Goal: Task Accomplishment & Management: Manage account settings

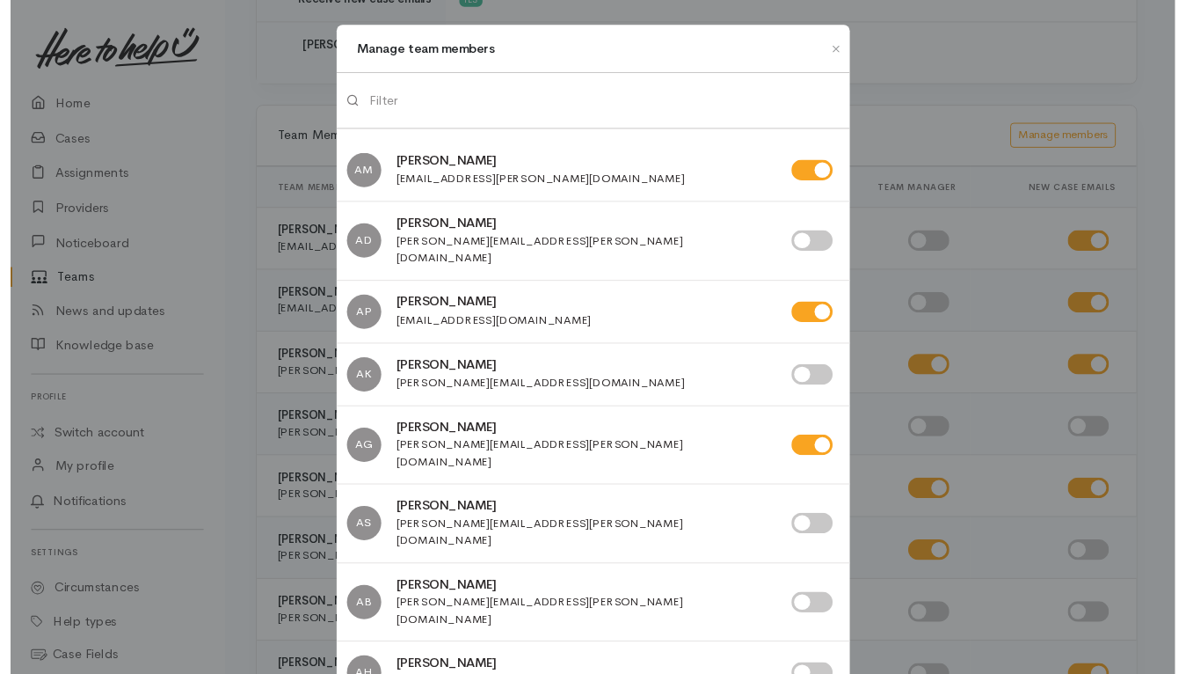
scroll to position [2199, 0]
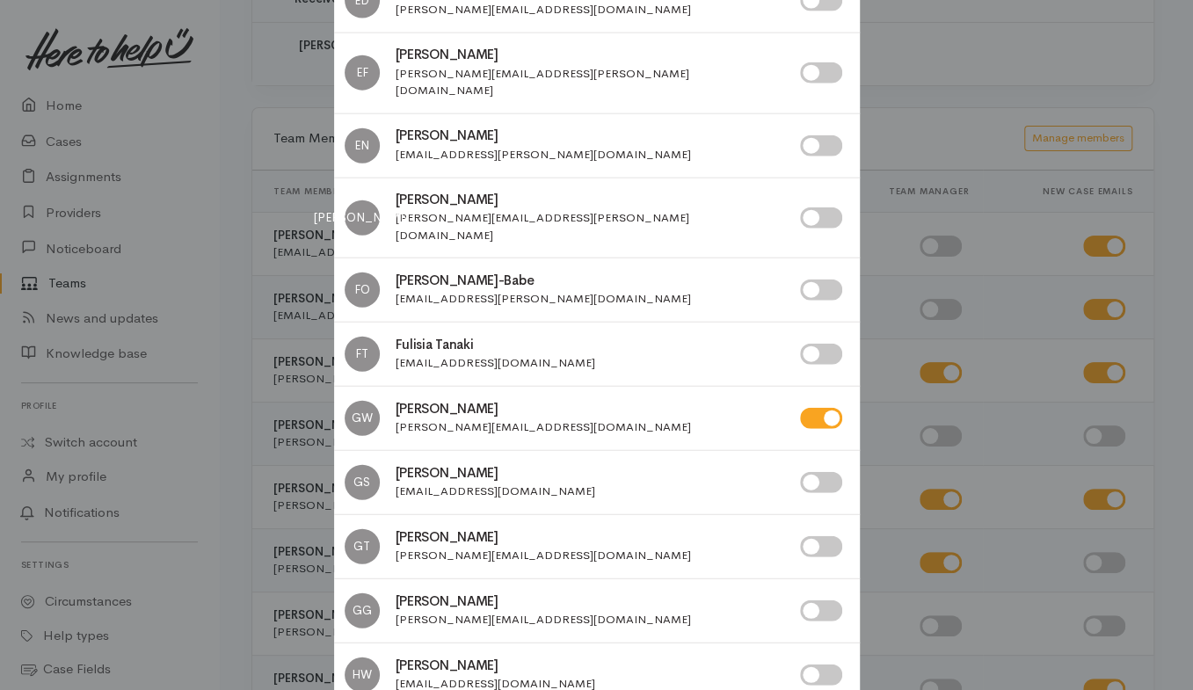
checkbox input "false"
click at [164, 484] on div "Manage team members AM Aandrea Murray AD AP AK AG AS AB AH AS" at bounding box center [596, 345] width 1193 height 690
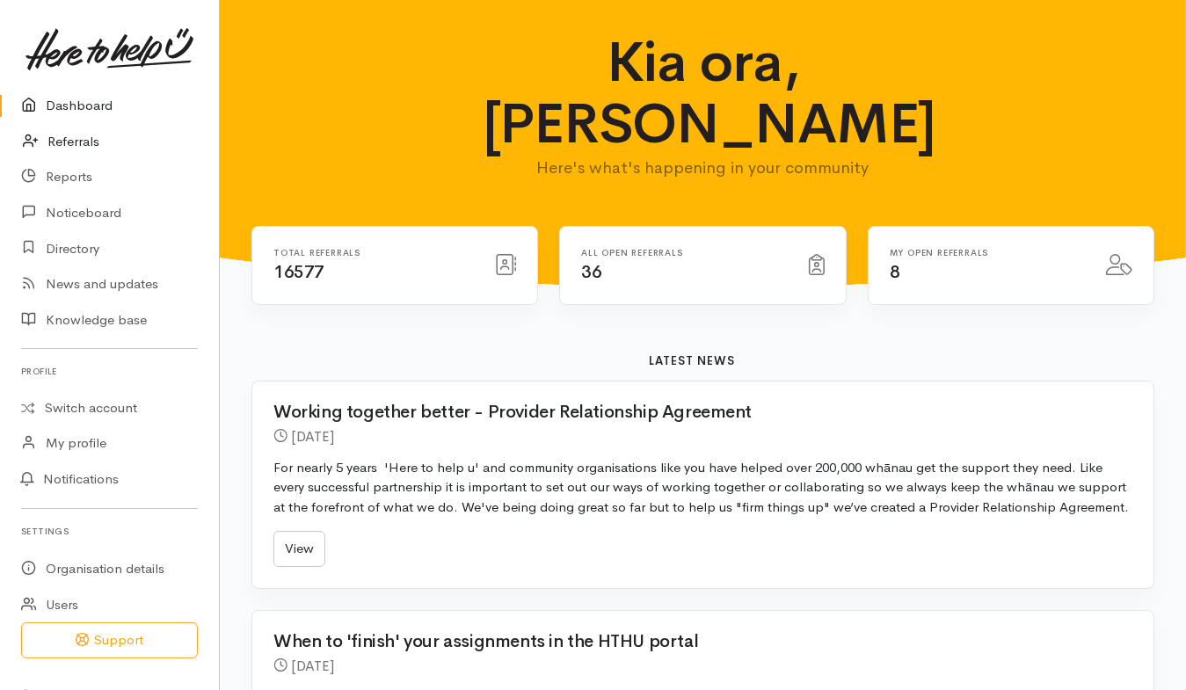
click at [94, 150] on link "Referrals" at bounding box center [109, 142] width 219 height 36
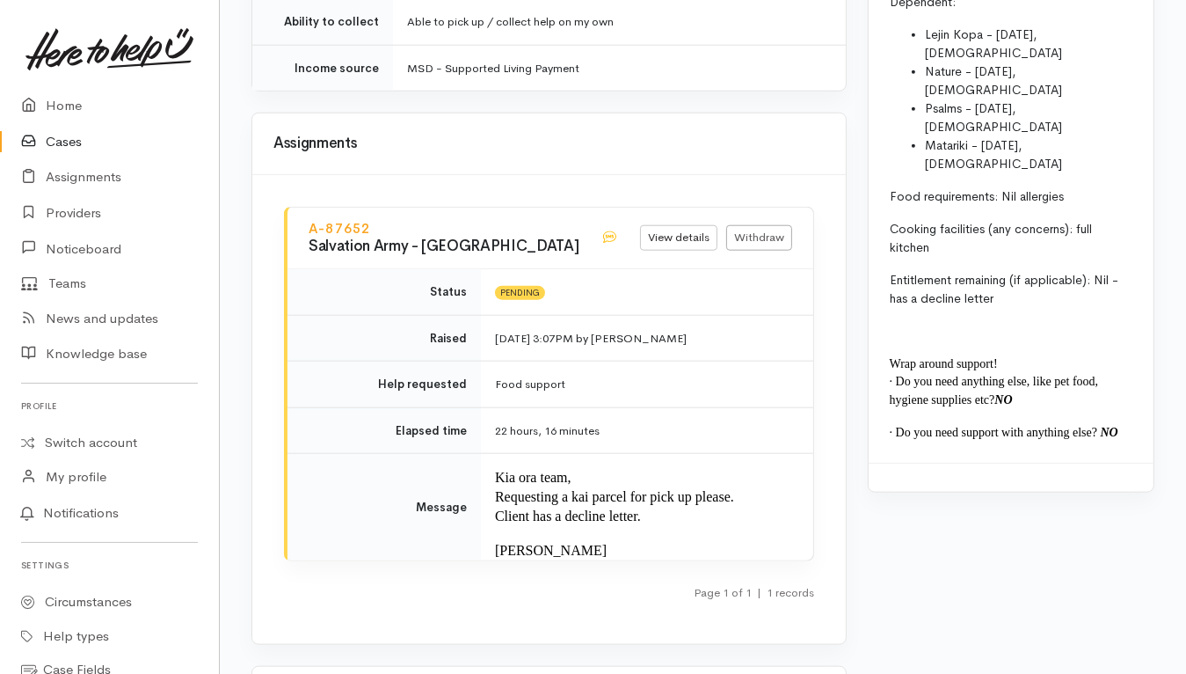
scroll to position [1209, 0]
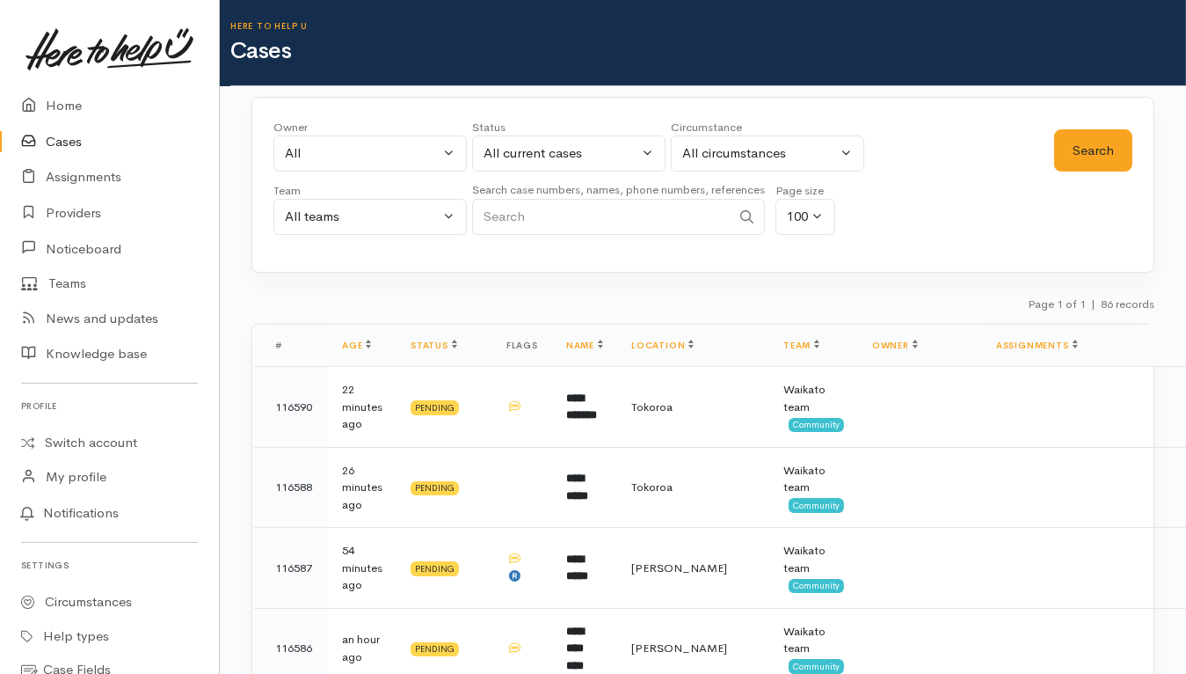
click at [675, 230] on input "Search" at bounding box center [601, 217] width 259 height 36
paste input "279633435"
click at [1093, 159] on button "Search" at bounding box center [1093, 150] width 78 height 43
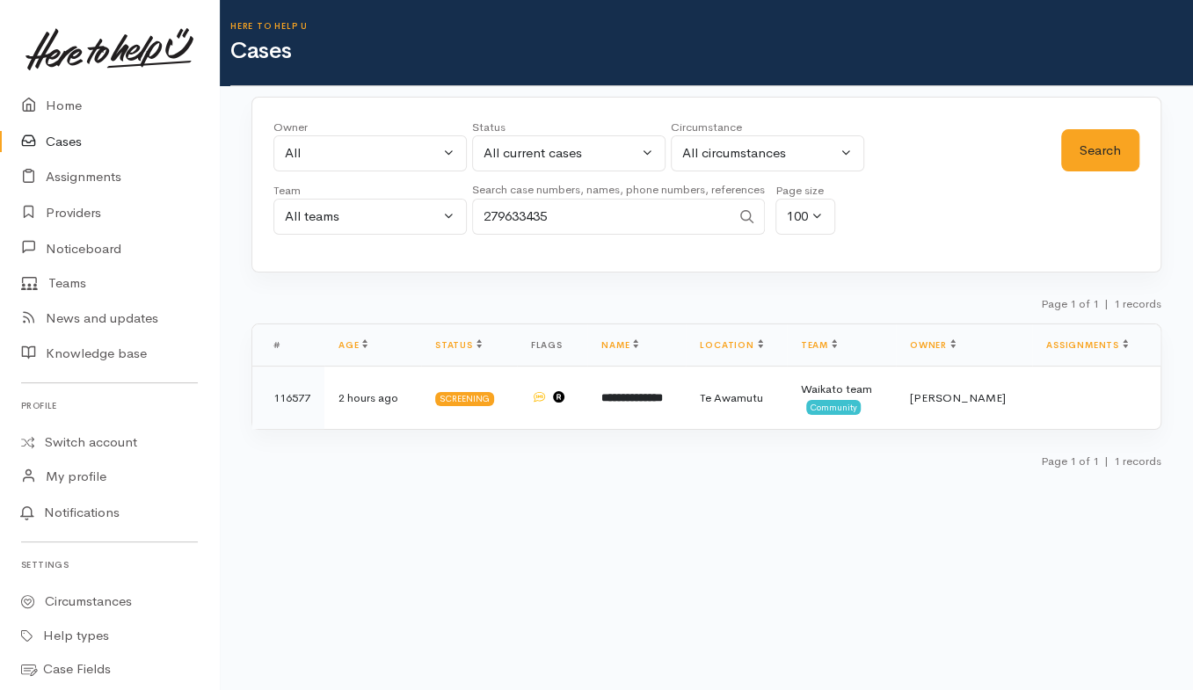
drag, startPoint x: 651, startPoint y: 209, endPoint x: 347, endPoint y: 215, distance: 303.5
click at [347, 215] on div "Owner All My cases Aandrea Murray ('Here to help u') Akash Prakash ('Here to he…" at bounding box center [668, 182] width 788 height 127
paste input "040689269"
click at [1098, 143] on button "Search" at bounding box center [1101, 150] width 78 height 43
drag, startPoint x: 563, startPoint y: 215, endPoint x: 310, endPoint y: 211, distance: 252.4
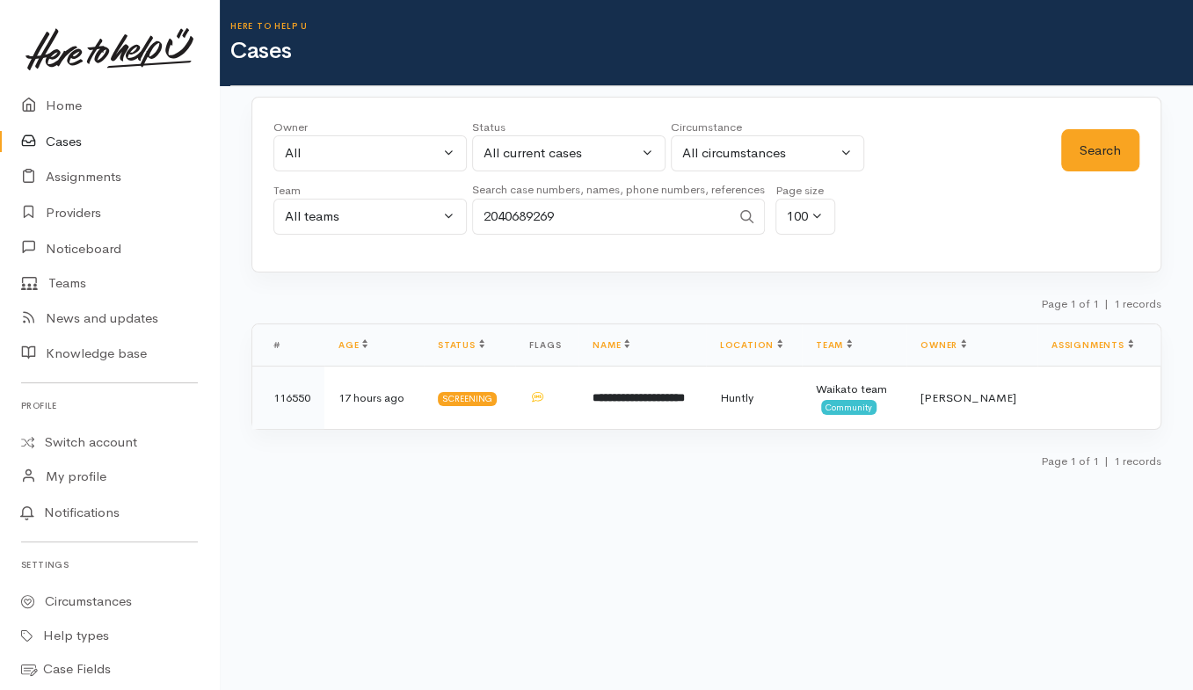
click at [310, 211] on div "Owner All My cases Aandrea Murray ('Here to help u') Akash Prakash ('Here to he…" at bounding box center [668, 182] width 788 height 127
paste input "25006763"
type input "225006763"
click at [1114, 148] on button "Search" at bounding box center [1101, 150] width 78 height 43
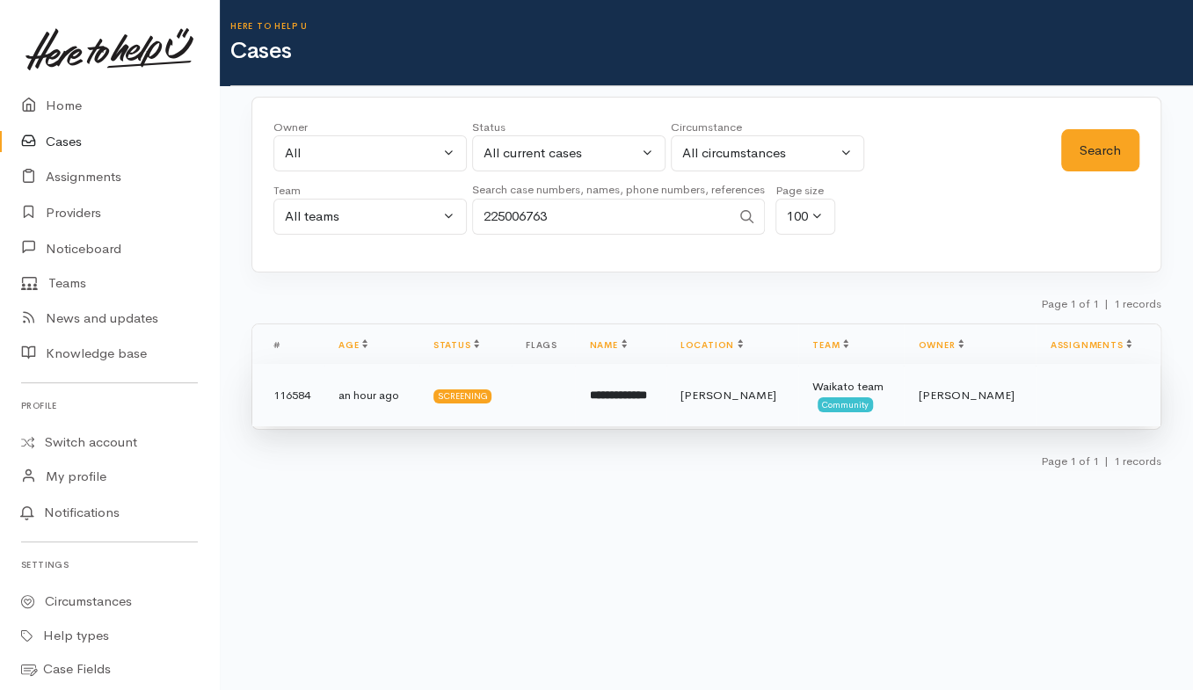
click at [512, 396] on td "Screening" at bounding box center [466, 395] width 92 height 63
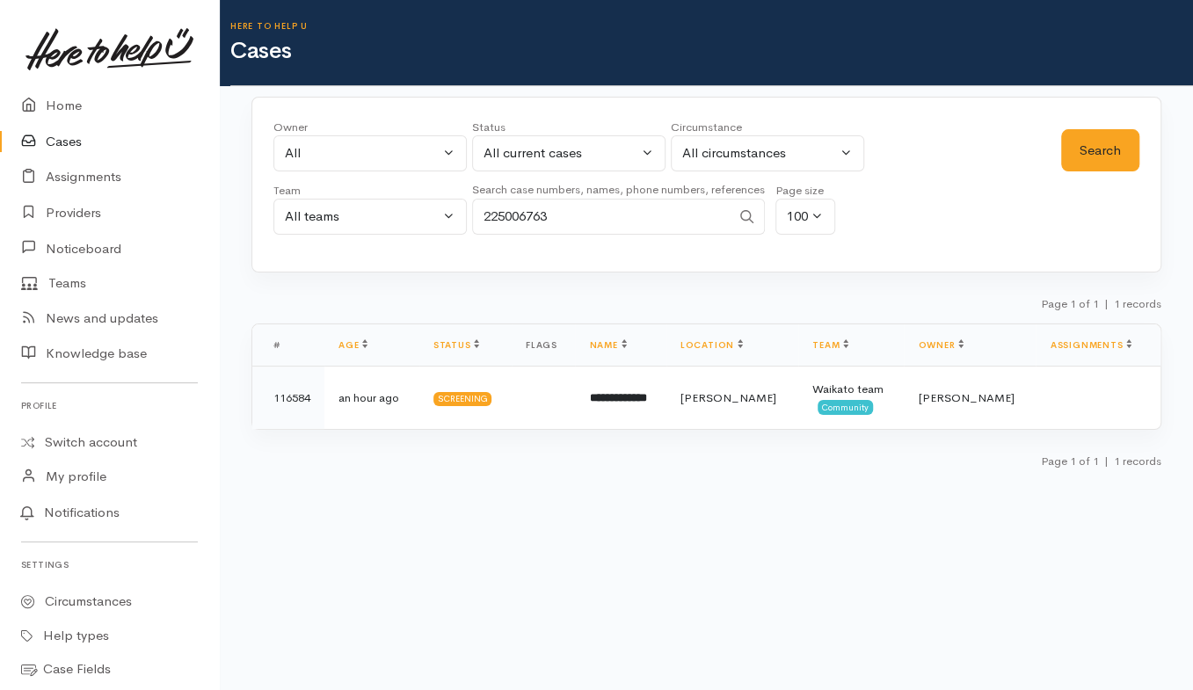
drag, startPoint x: 643, startPoint y: 216, endPoint x: 284, endPoint y: 168, distance: 362.1
click at [284, 168] on div "Owner All My cases Aandrea Murray ('Here to help u') Akash Prakash ('Here to he…" at bounding box center [668, 182] width 788 height 127
paste input "040689269"
type input "2040689269"
click at [1124, 145] on button "Search" at bounding box center [1101, 150] width 78 height 43
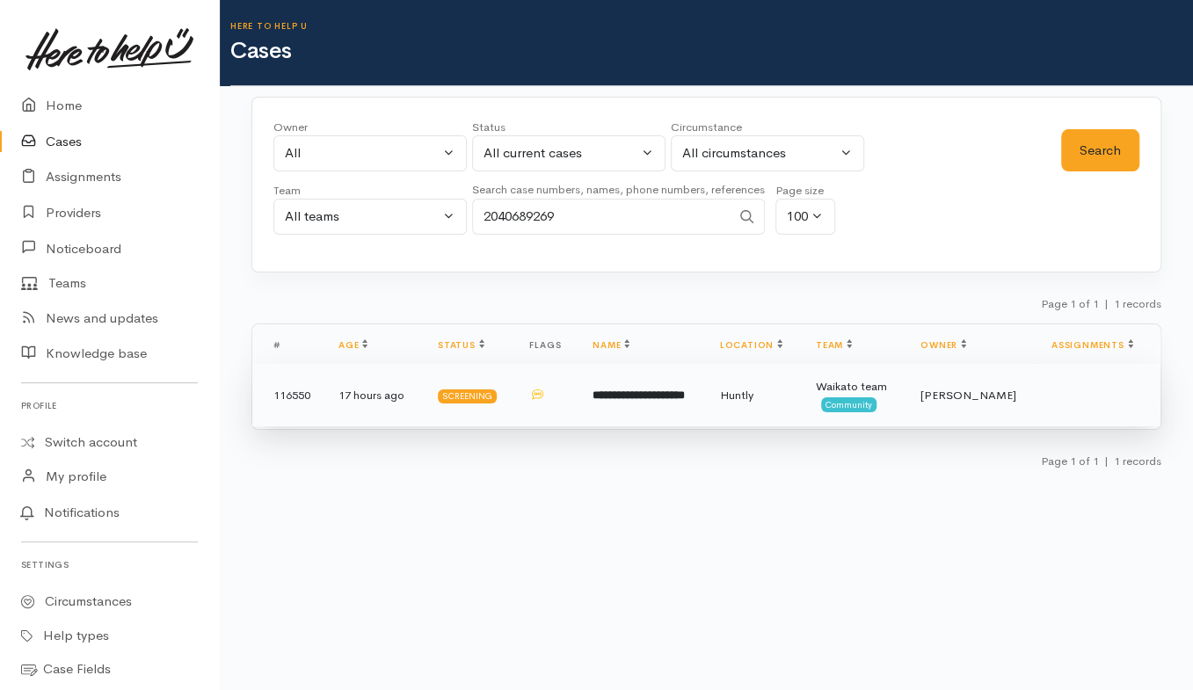
drag, startPoint x: 771, startPoint y: 405, endPoint x: 711, endPoint y: 378, distance: 65.4
click at [771, 405] on td "Huntly" at bounding box center [754, 395] width 96 height 63
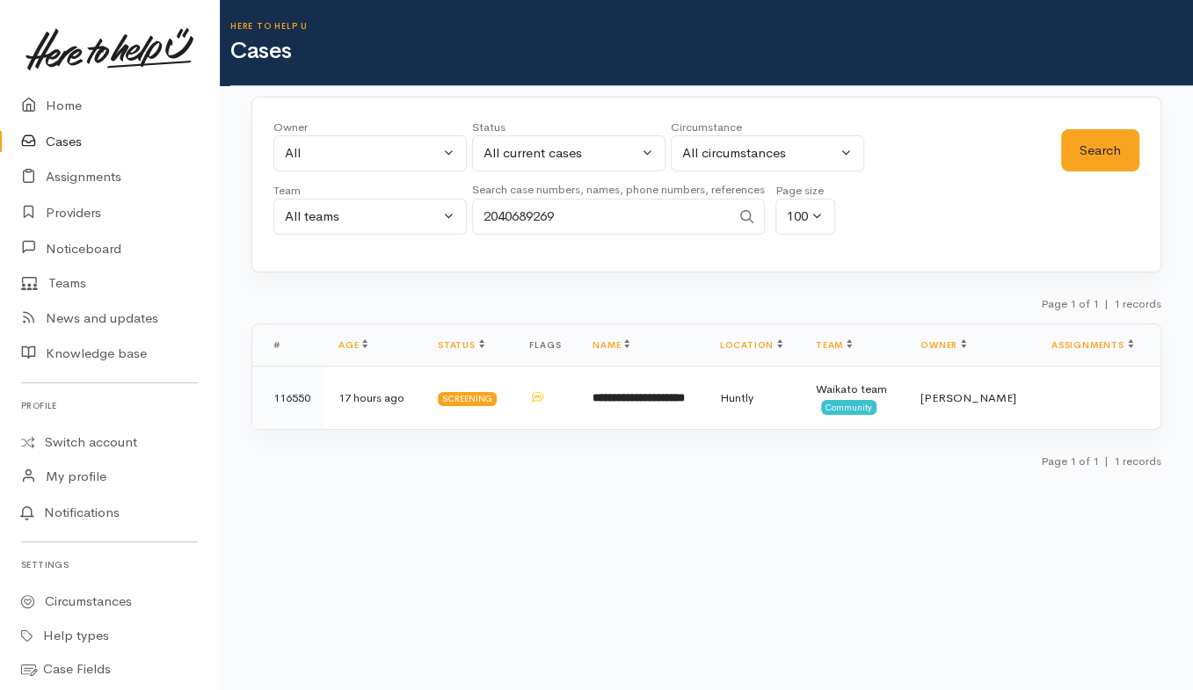
drag, startPoint x: 668, startPoint y: 208, endPoint x: 219, endPoint y: 210, distance: 449.4
click at [219, 210] on body "Support Feedback I've got something to say" at bounding box center [596, 345] width 1193 height 690
click at [374, 148] on div "All" at bounding box center [362, 153] width 155 height 20
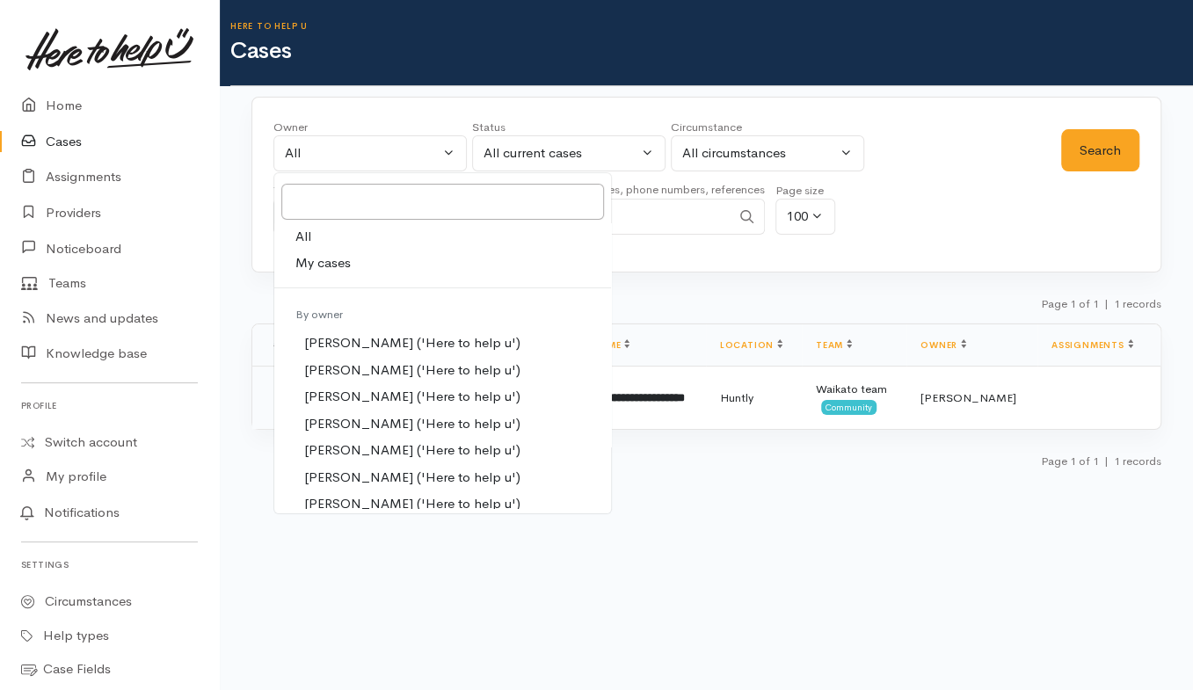
click at [730, 262] on div "Owner All My cases Aandrea Murray ('Here to help u') Akash Prakash ('Here to he…" at bounding box center [707, 185] width 910 height 176
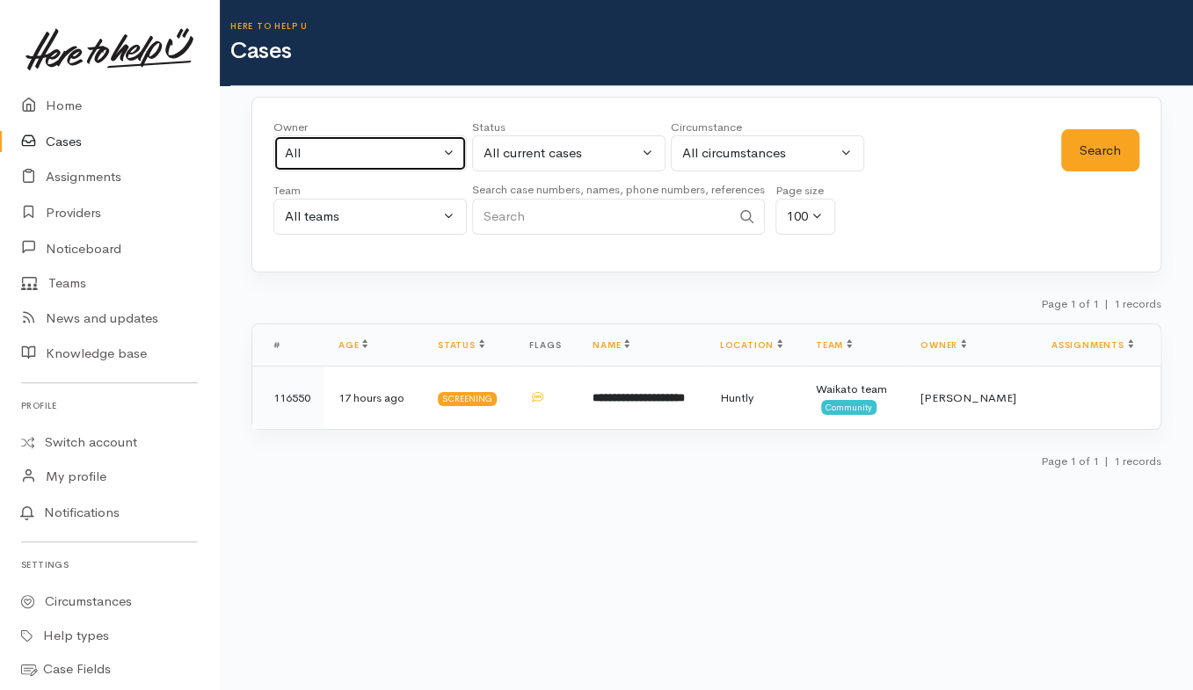
click at [454, 156] on button "All" at bounding box center [370, 153] width 193 height 36
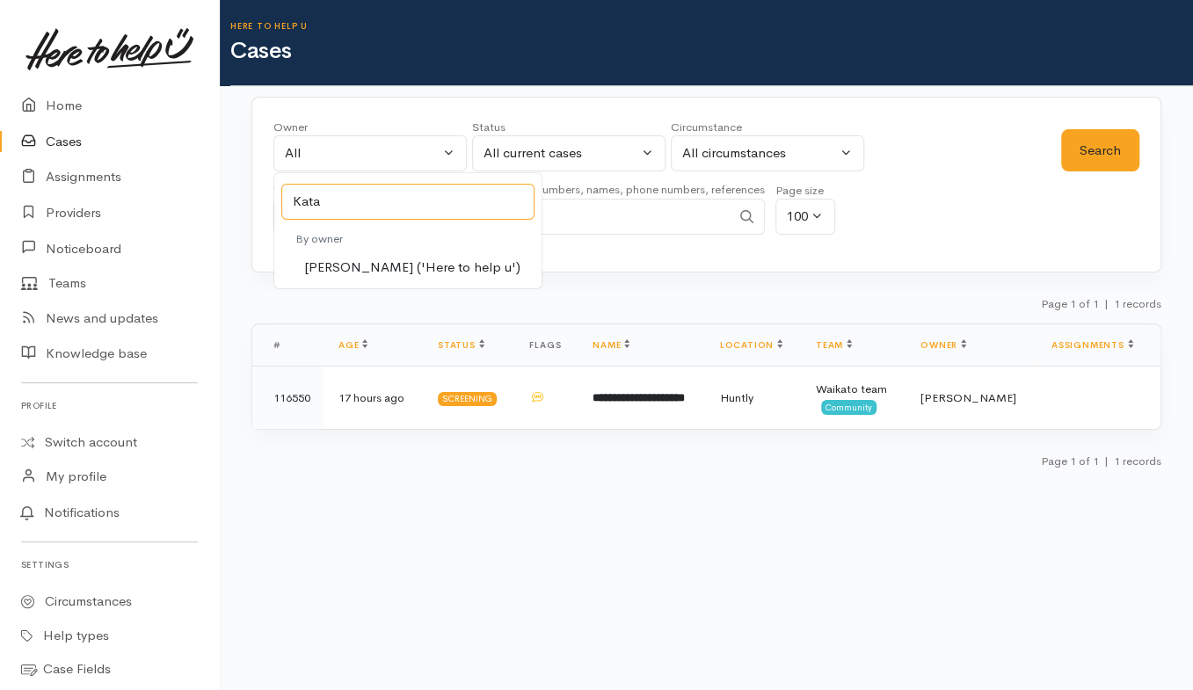
type input "Kata"
click at [432, 258] on span "Katarina Daly ('Here to help u')" at bounding box center [412, 268] width 216 height 20
select select "1252"
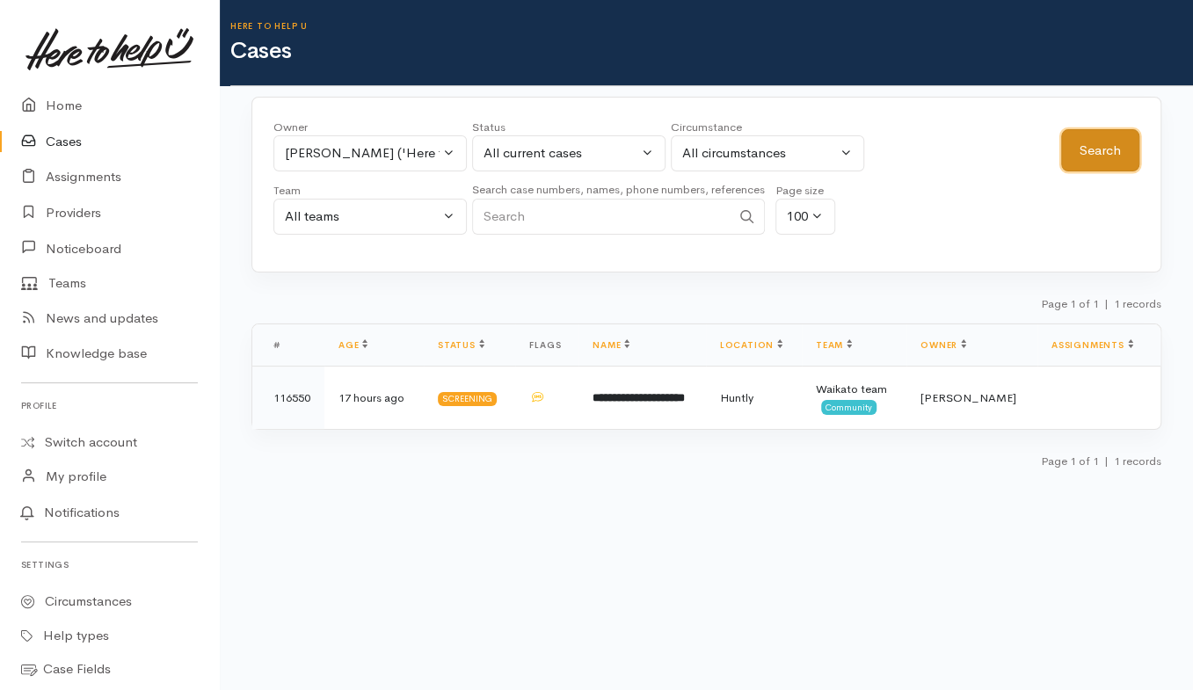
click at [1110, 150] on button "Search" at bounding box center [1101, 150] width 78 height 43
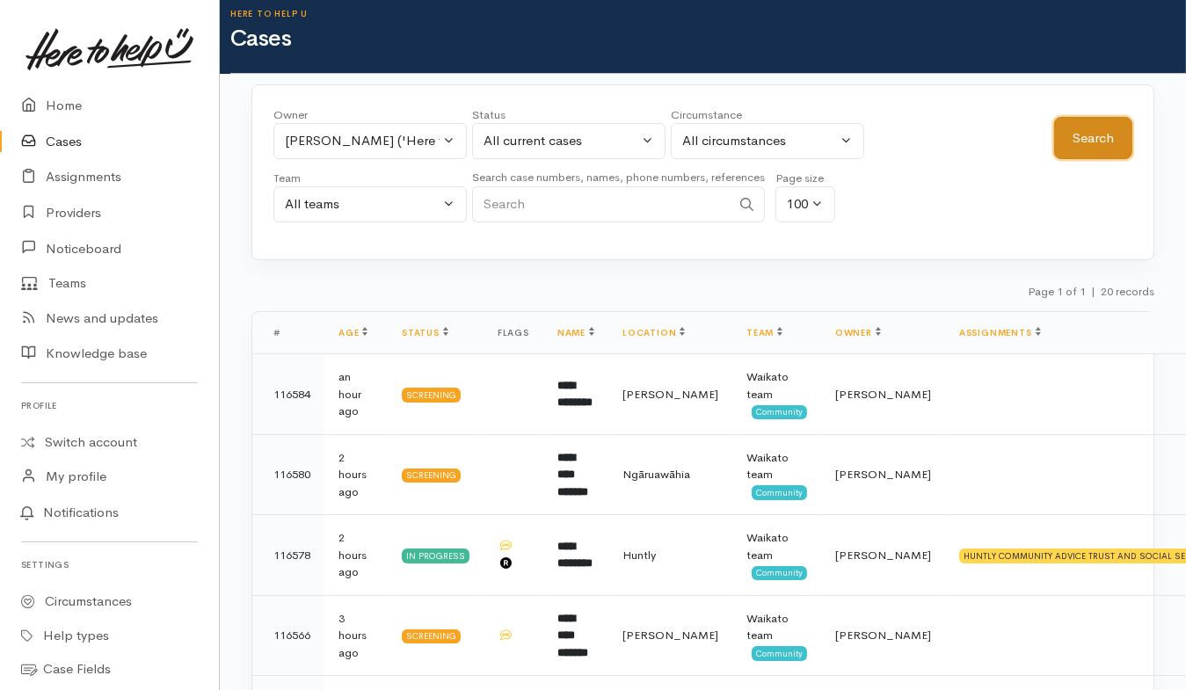
scroll to position [453, 0]
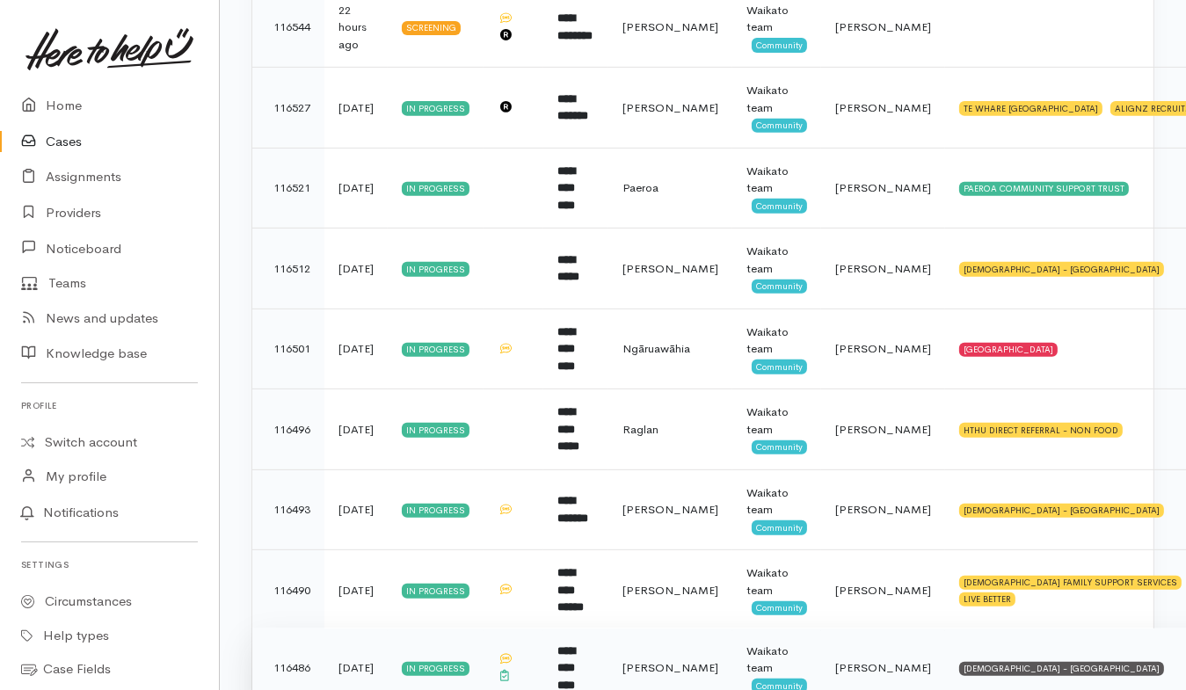
scroll to position [563, 0]
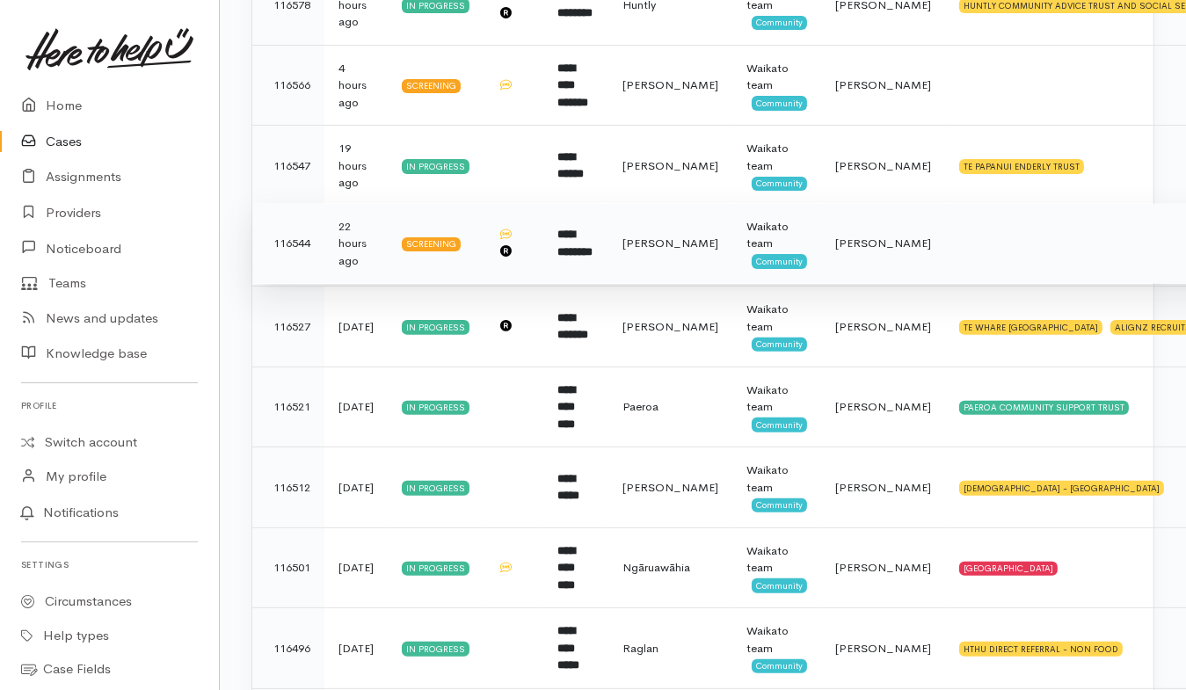
click at [601, 238] on td "**********" at bounding box center [576, 243] width 65 height 81
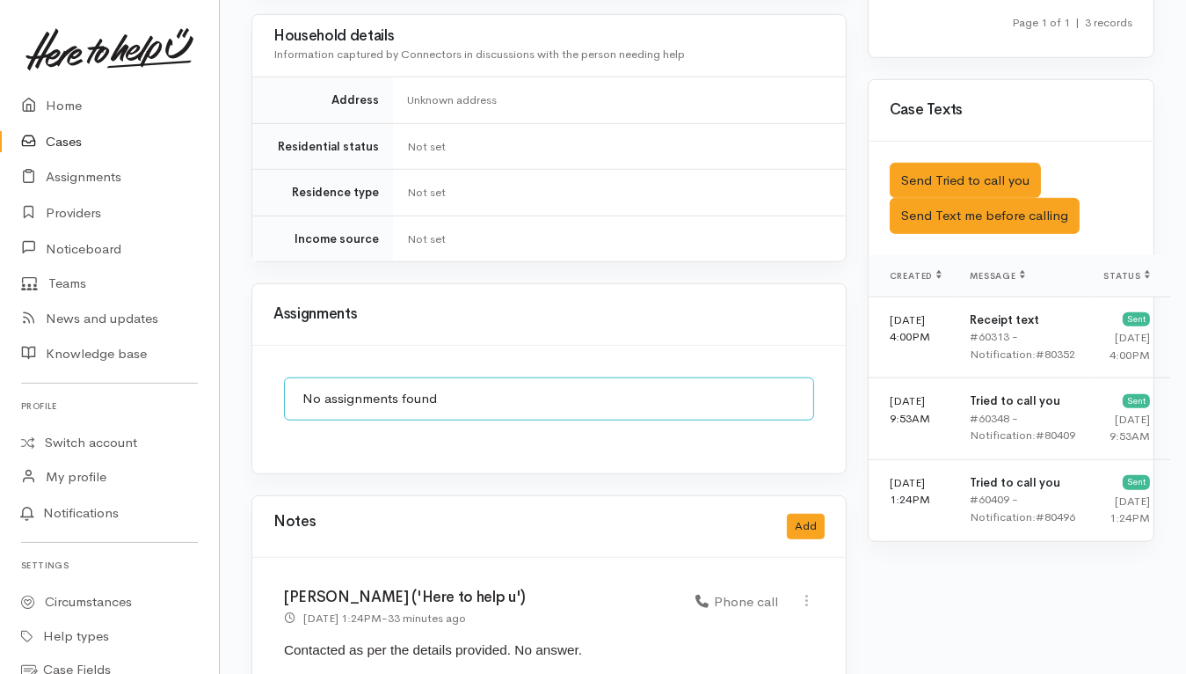
scroll to position [1600, 0]
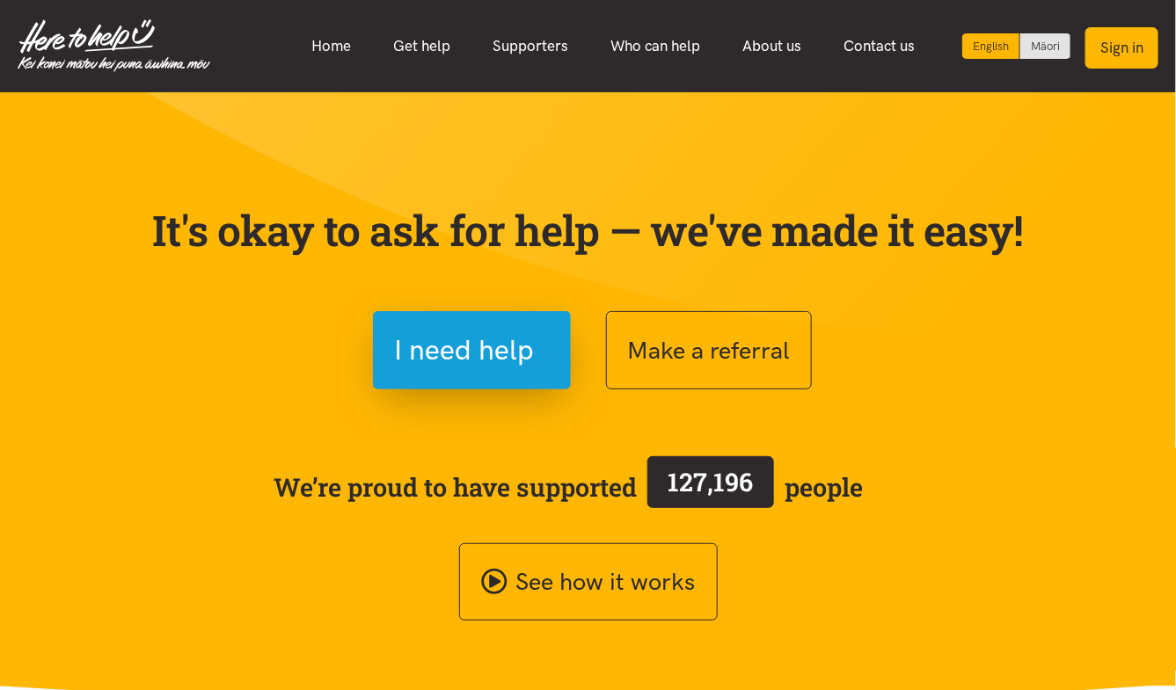
click at [1115, 35] on button "Sign in" at bounding box center [1121, 47] width 73 height 41
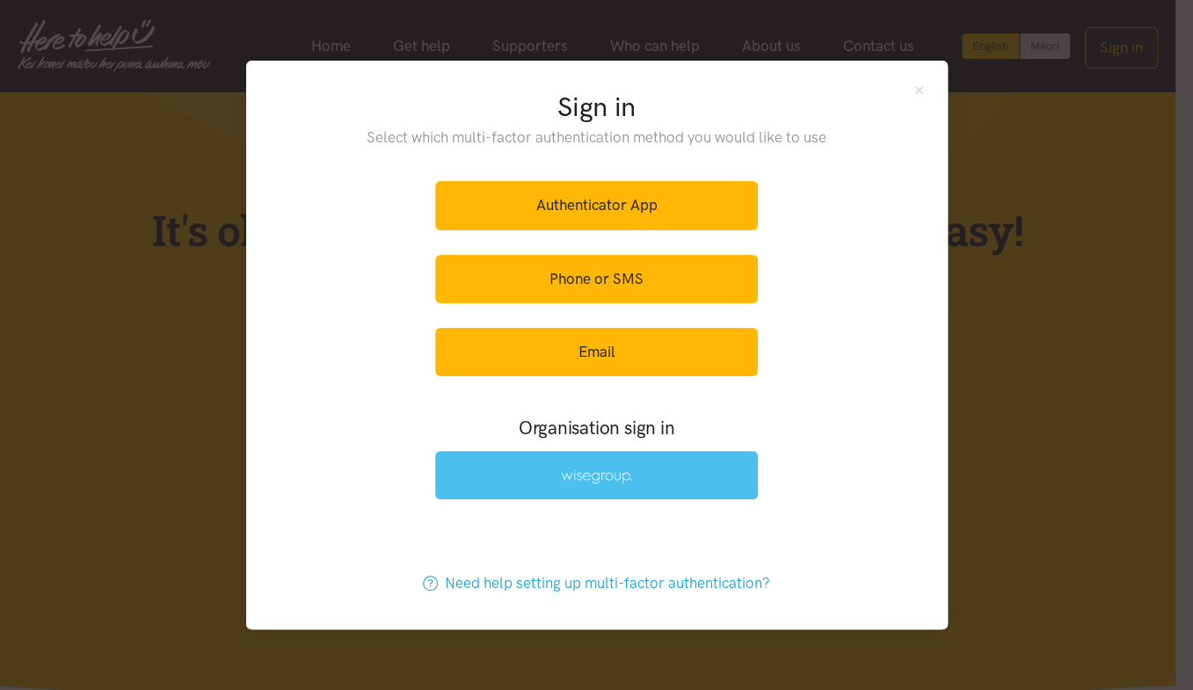
click at [578, 485] on link at bounding box center [596, 475] width 323 height 48
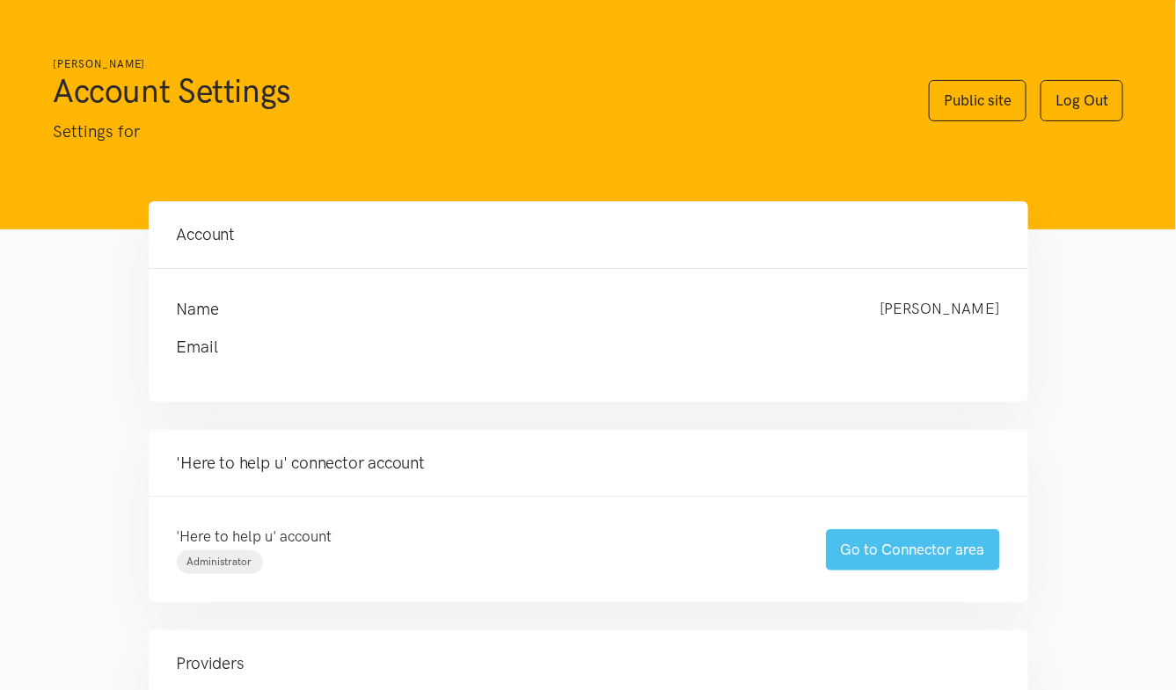
click at [869, 536] on link "Go to Connector area" at bounding box center [913, 549] width 174 height 41
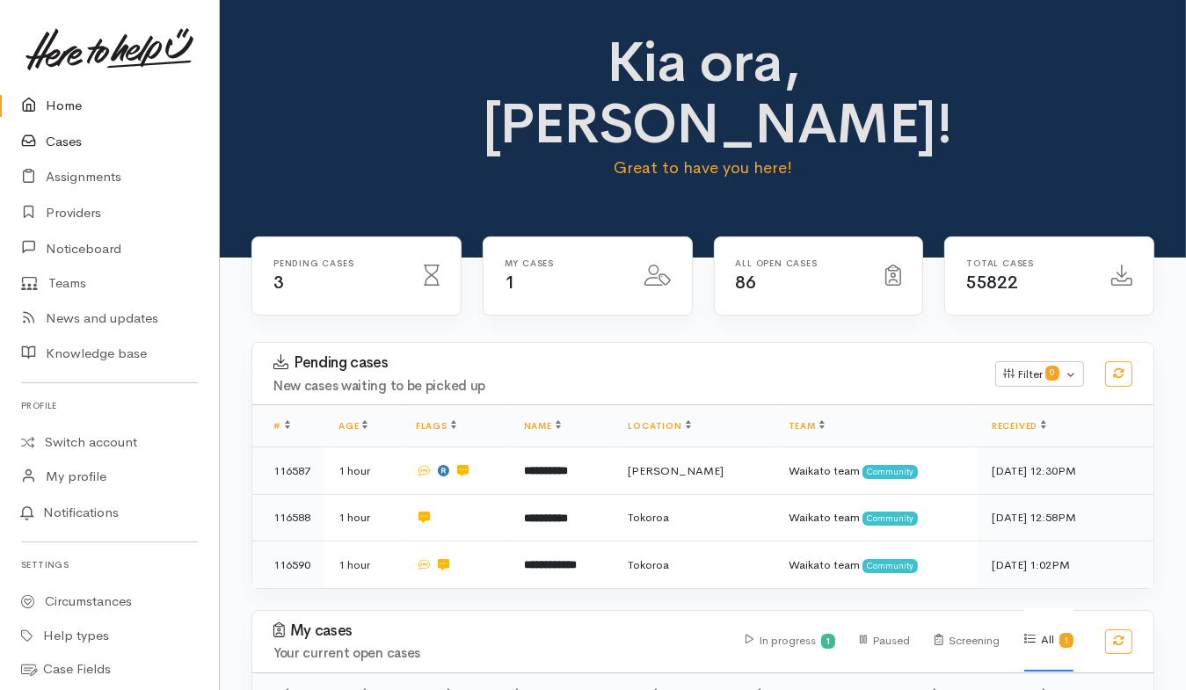
click at [55, 147] on link "Cases" at bounding box center [109, 142] width 219 height 36
click at [64, 142] on link "Cases" at bounding box center [109, 142] width 219 height 36
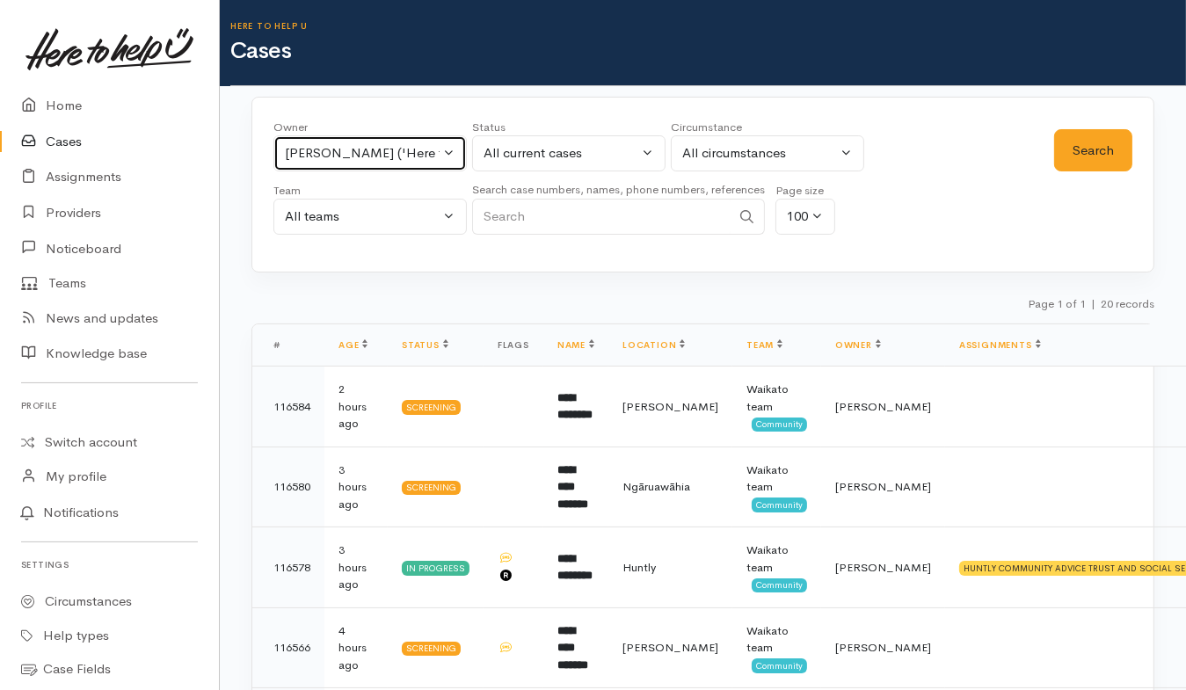
click at [379, 151] on div "[PERSON_NAME] ('Here to help u')" at bounding box center [362, 153] width 155 height 20
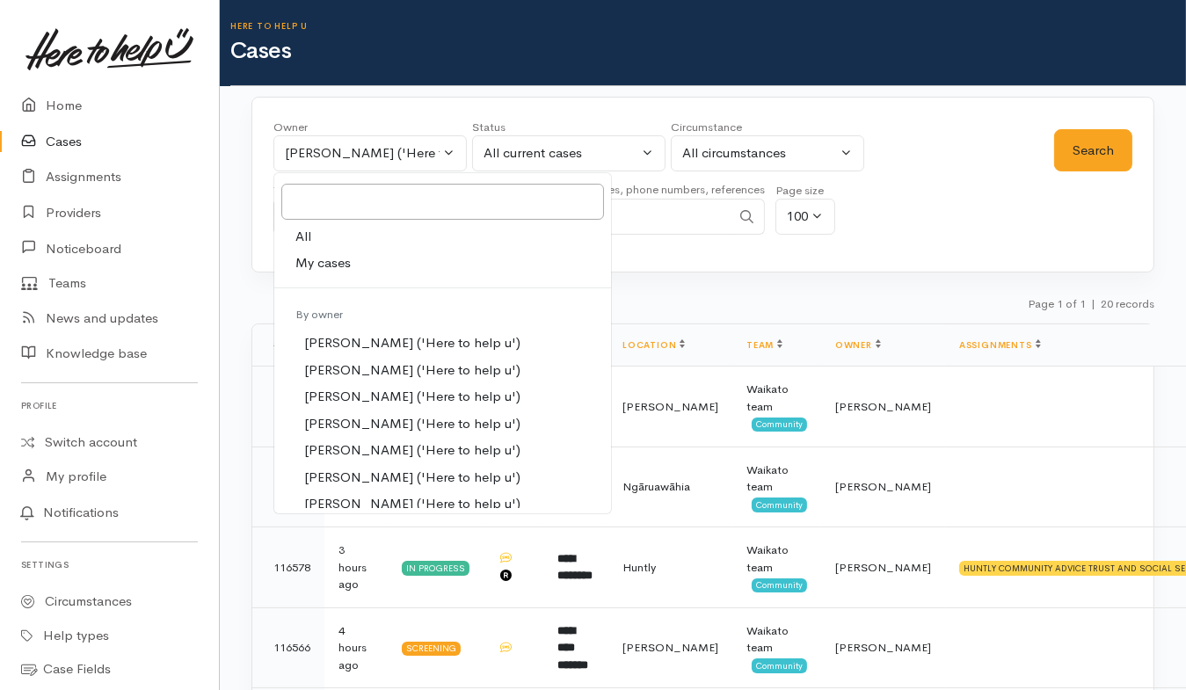
drag, startPoint x: 318, startPoint y: 230, endPoint x: 419, endPoint y: 232, distance: 100.3
click at [318, 232] on link "All" at bounding box center [442, 236] width 337 height 27
select select "-1"
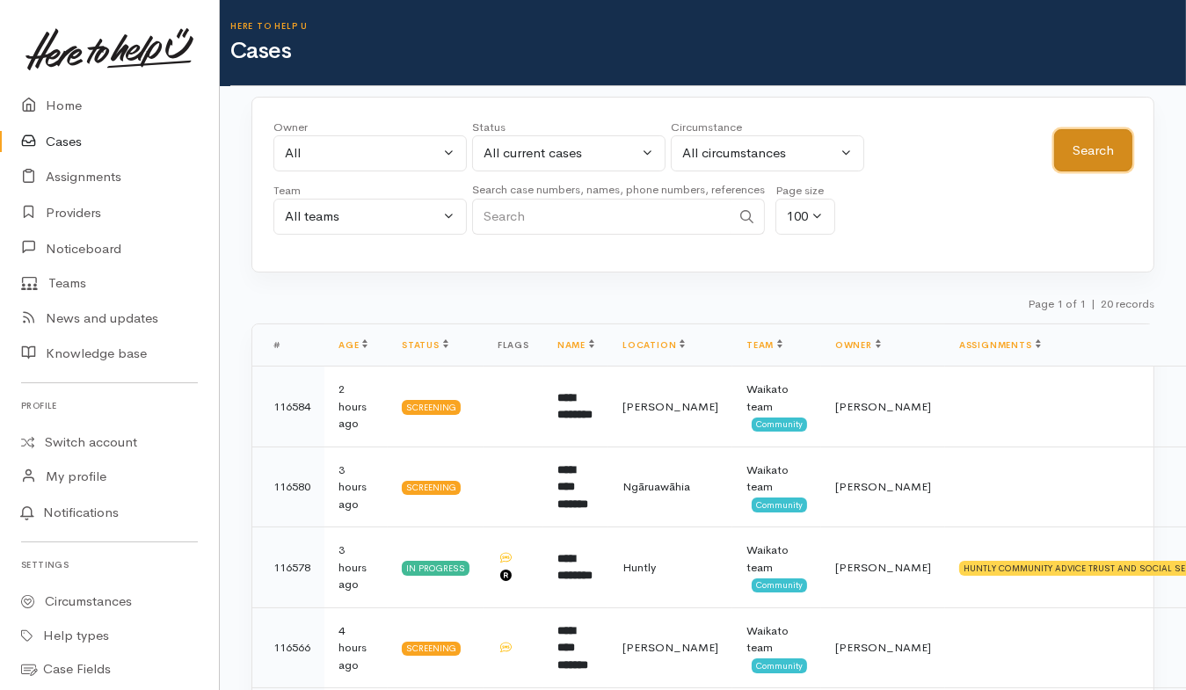
click at [1088, 154] on button "Search" at bounding box center [1093, 150] width 78 height 43
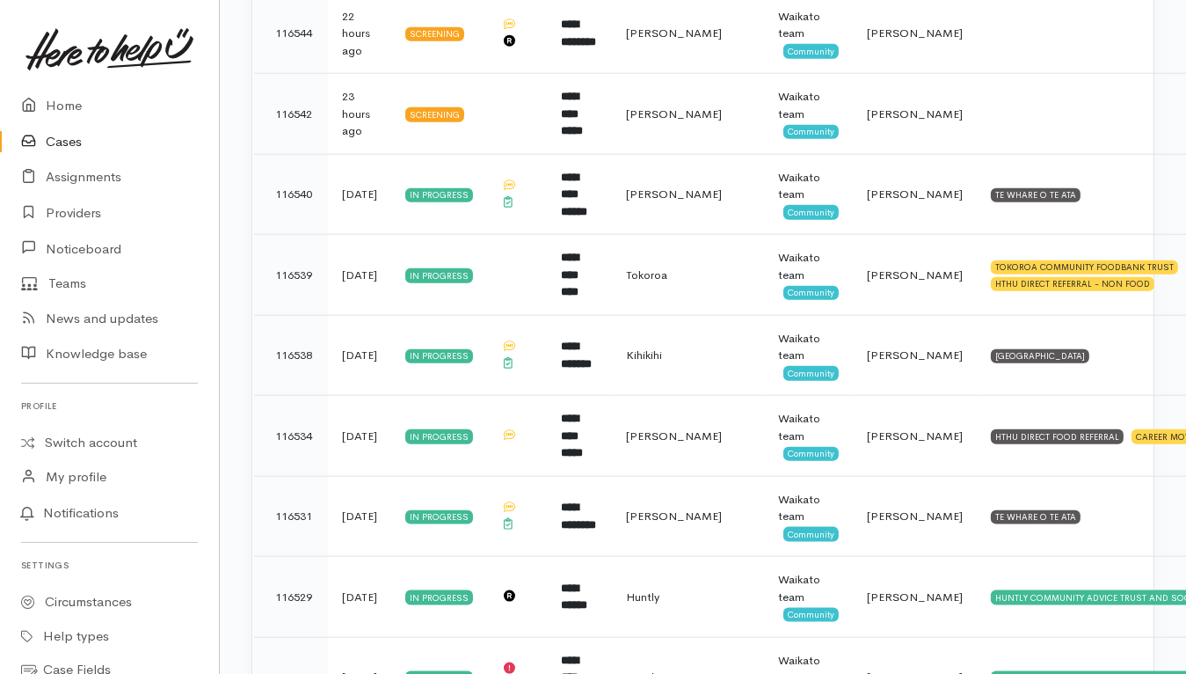
scroll to position [2309, 0]
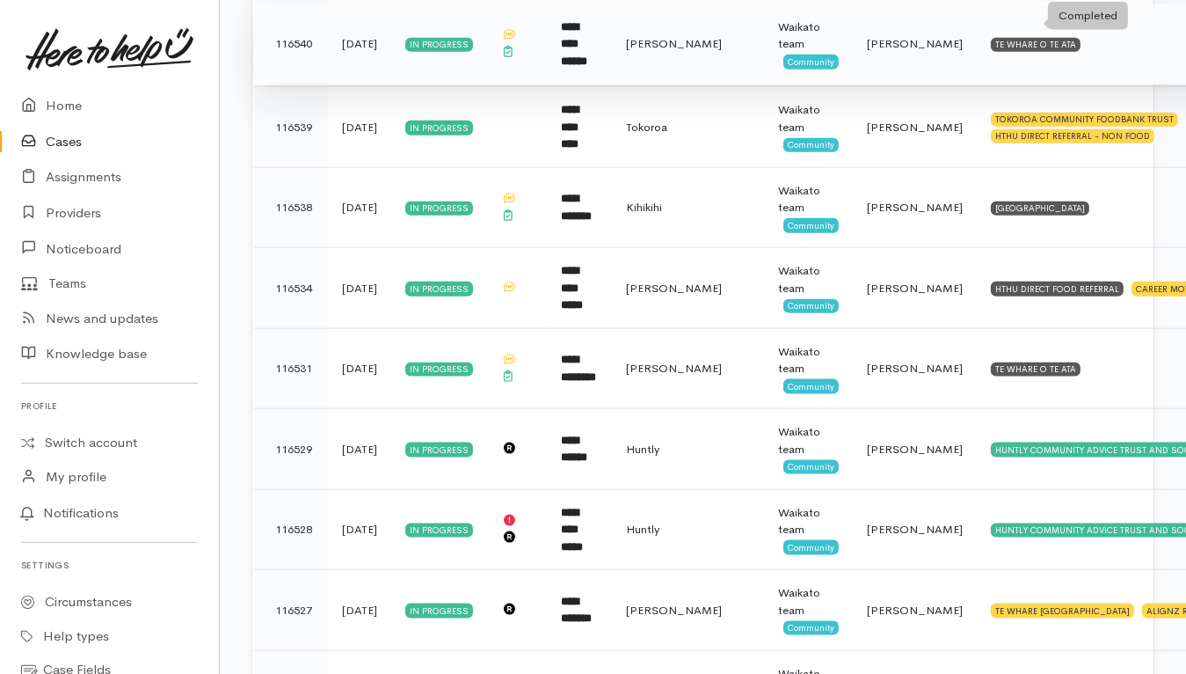
click at [1028, 38] on div "TE WHARE O TE ATA" at bounding box center [1036, 45] width 90 height 14
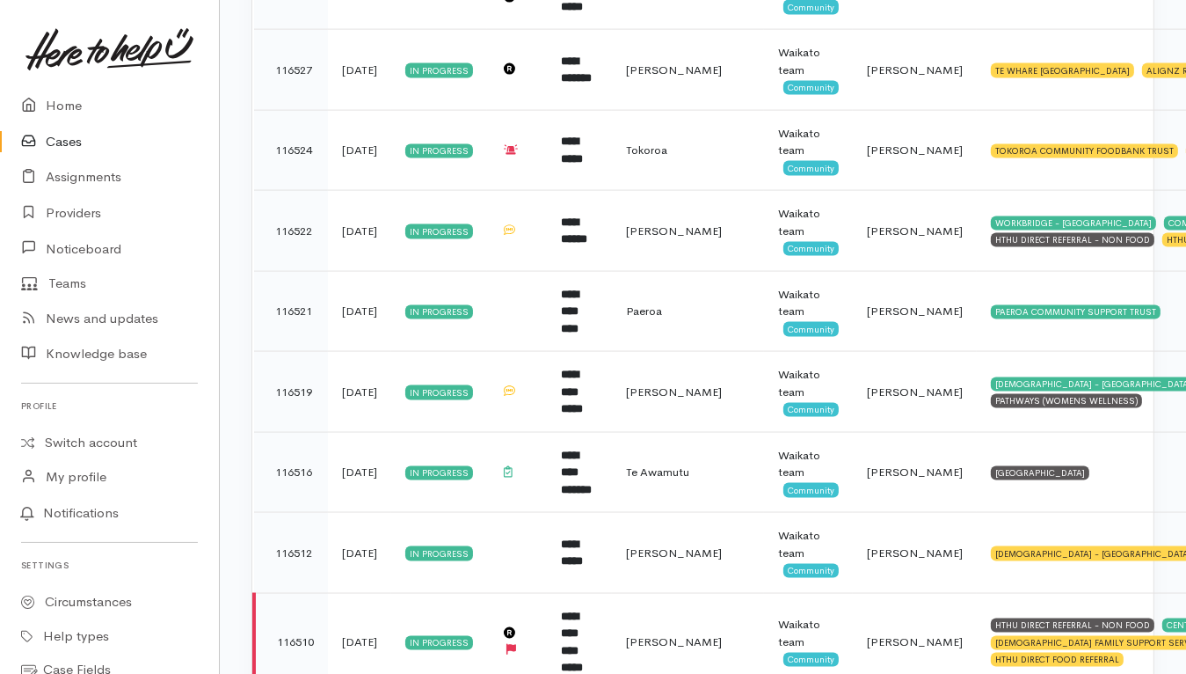
scroll to position [2967, 0]
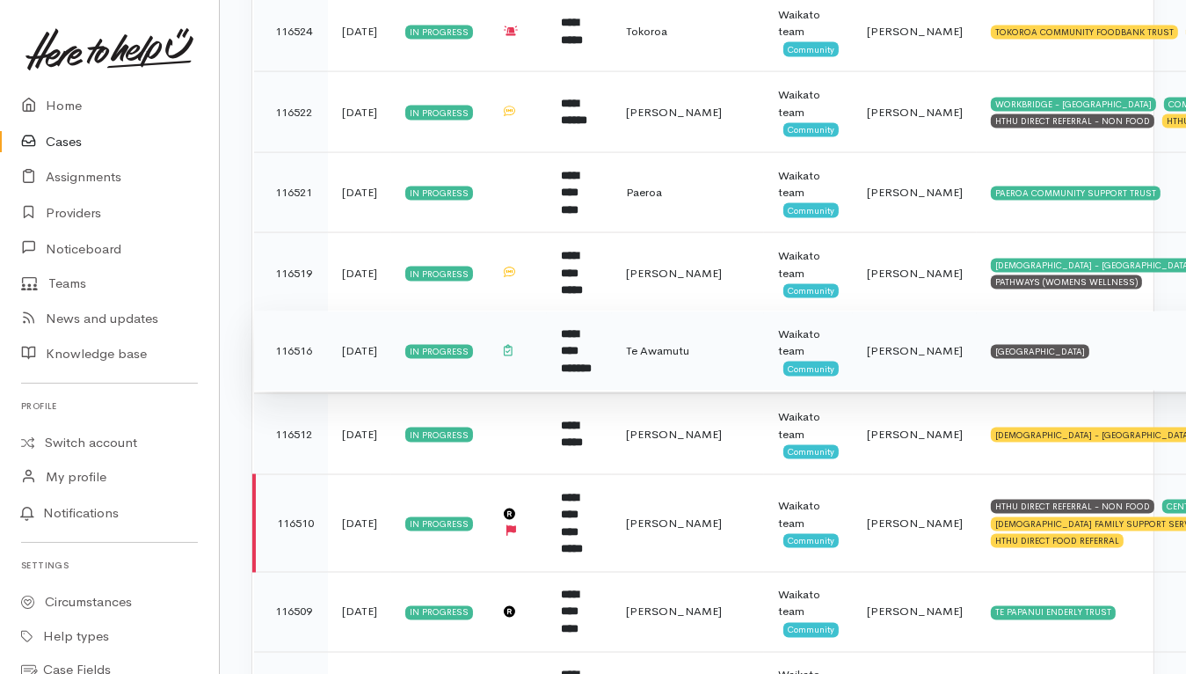
click at [1083, 352] on td "KAINGA AROHA COMMUNITY HOUSE" at bounding box center [1160, 350] width 366 height 81
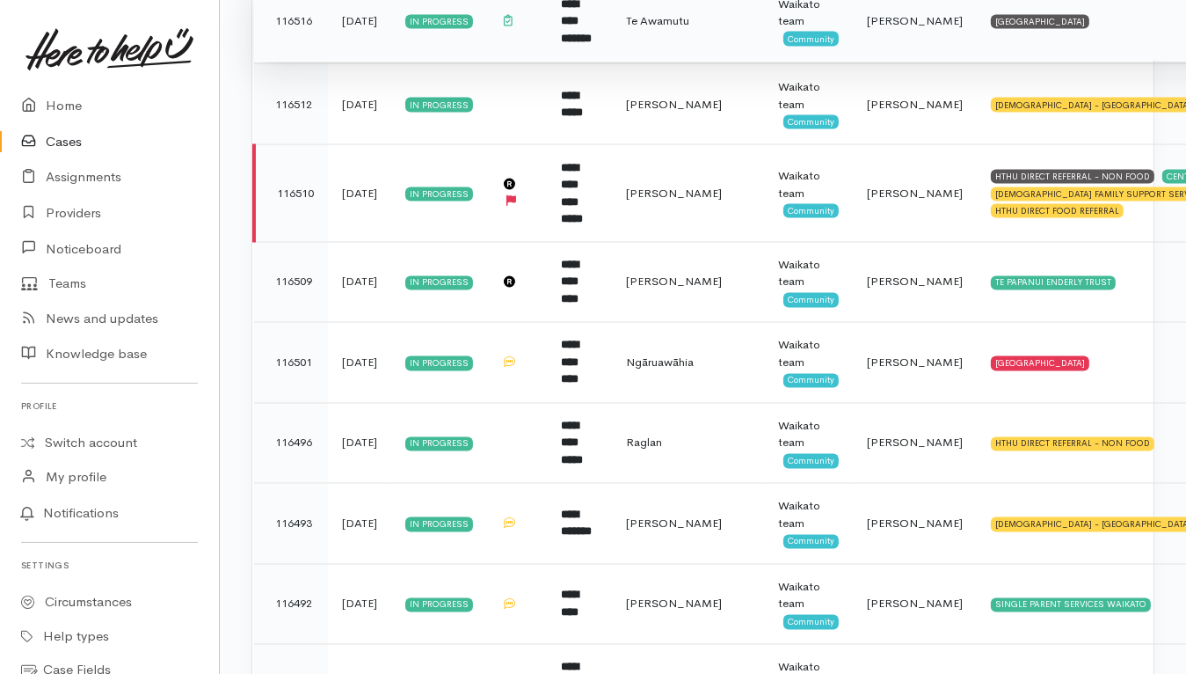
scroll to position [3517, 0]
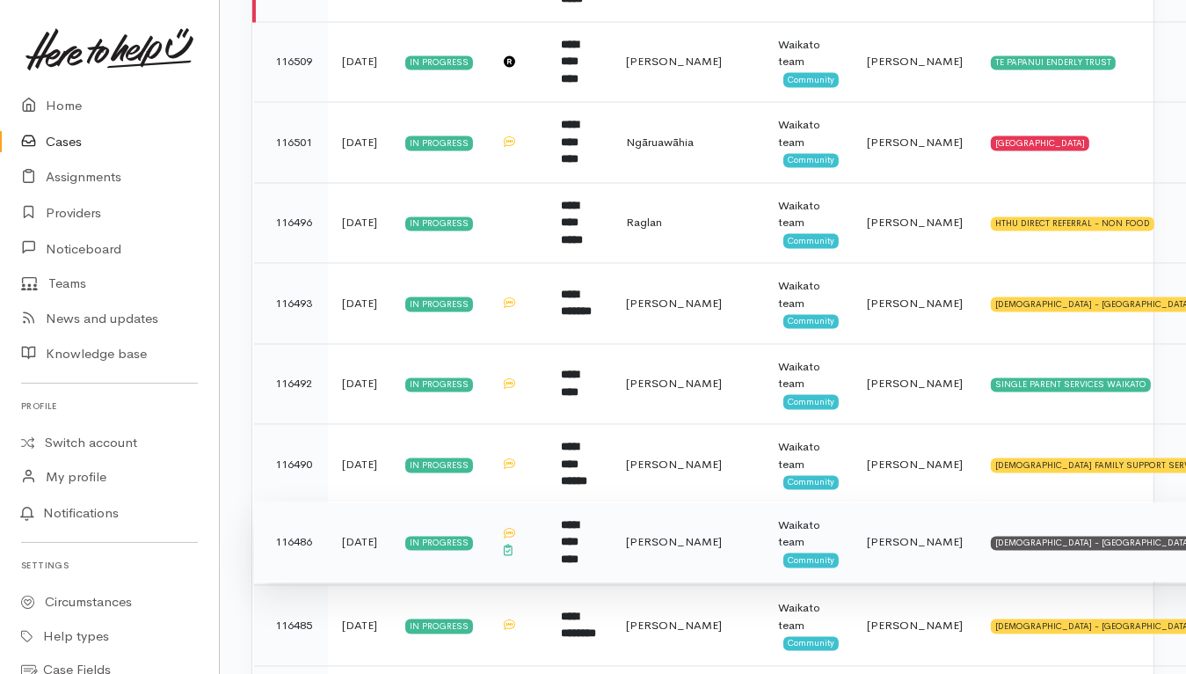
click at [1080, 536] on td "SALVATION ARMY - HAMILTON CITY" at bounding box center [1160, 542] width 366 height 81
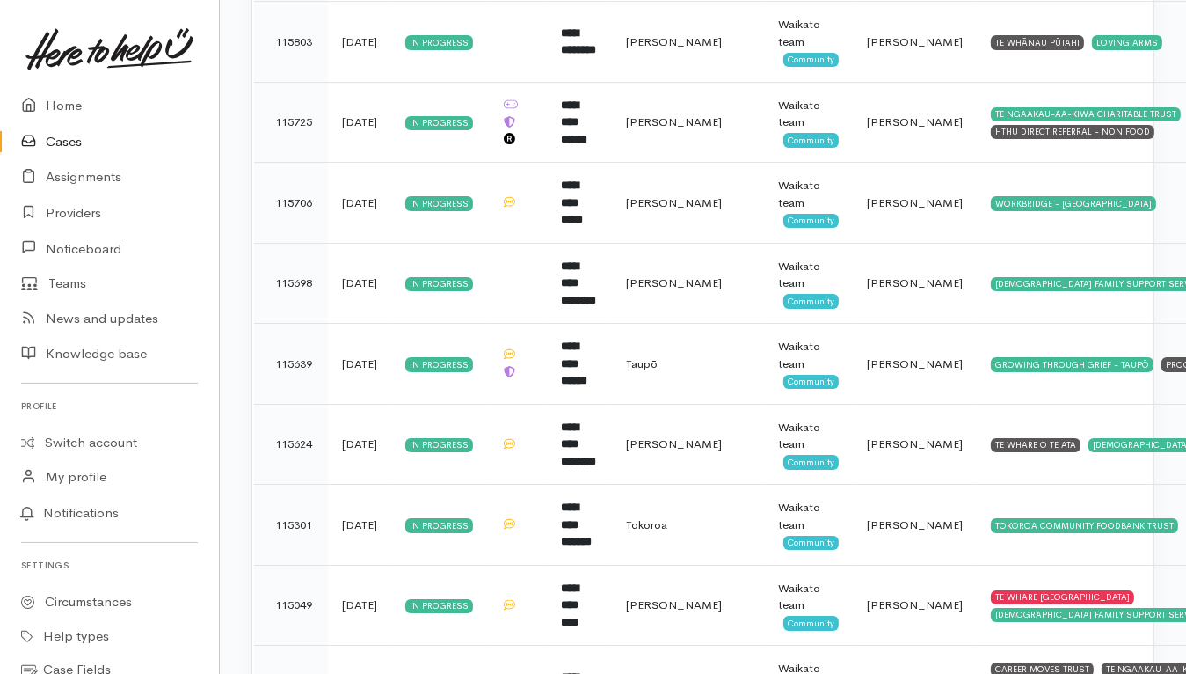
scroll to position [6648, 0]
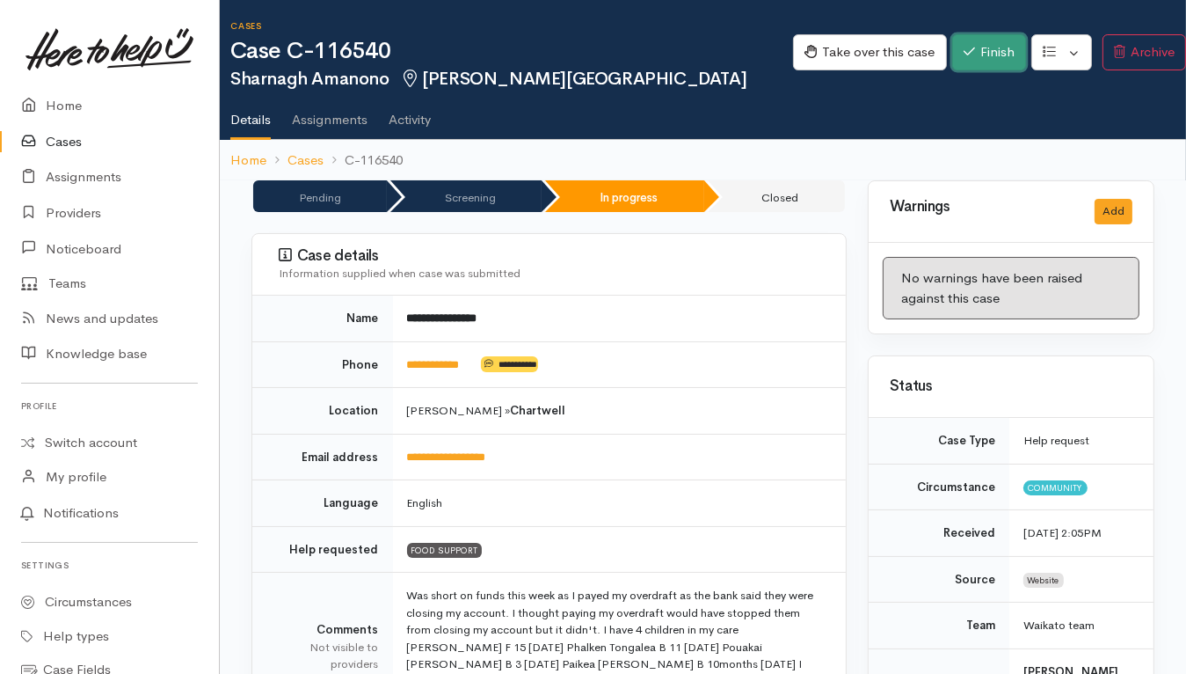
click at [946, 54] on button "Finish" at bounding box center [989, 52] width 74 height 36
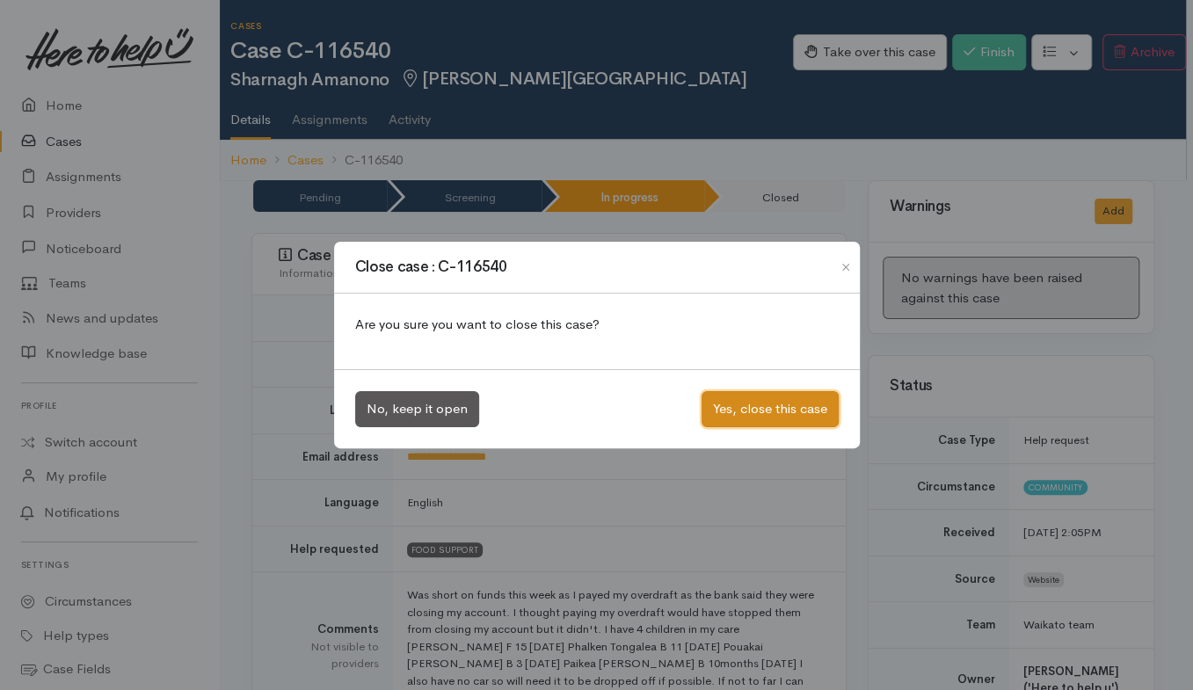
click at [792, 410] on button "Yes, close this case" at bounding box center [770, 409] width 137 height 36
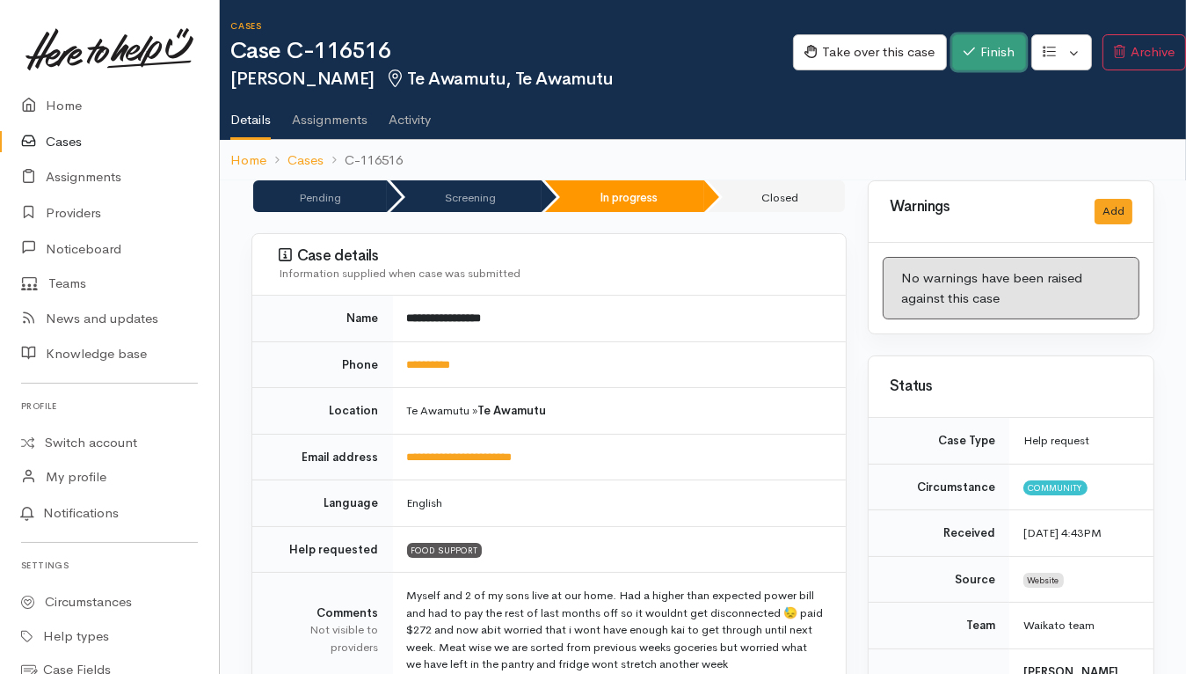
click at [946, 51] on button "Finish" at bounding box center [989, 52] width 74 height 36
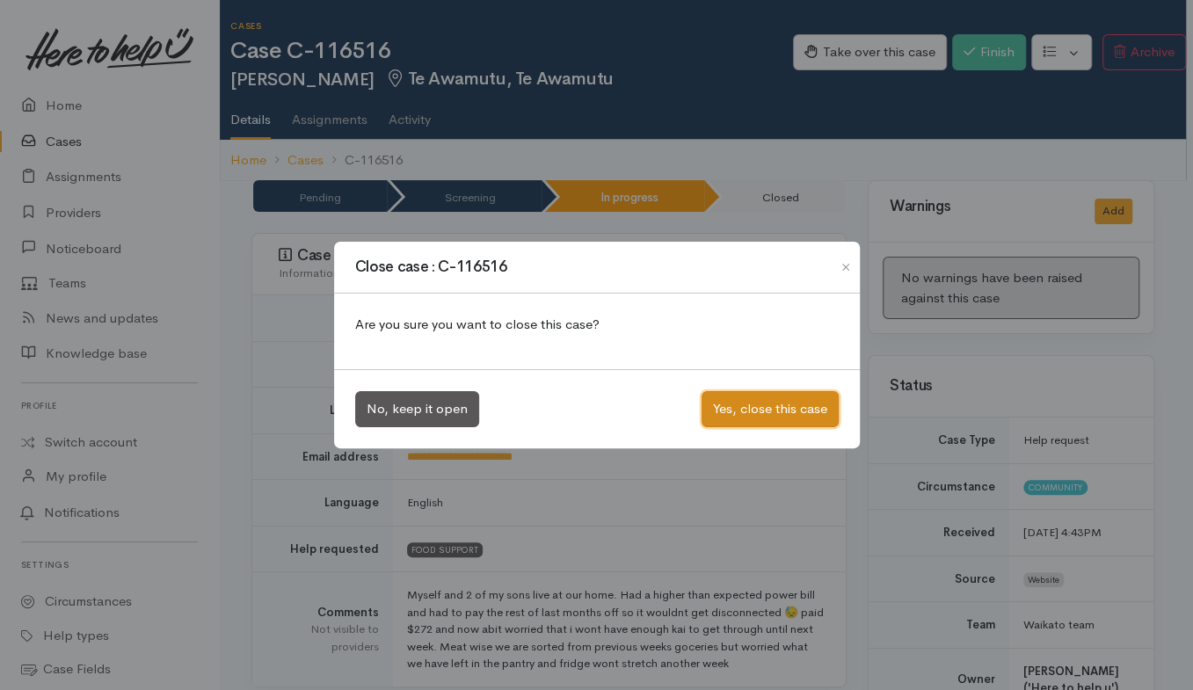
click at [788, 416] on button "Yes, close this case" at bounding box center [770, 409] width 137 height 36
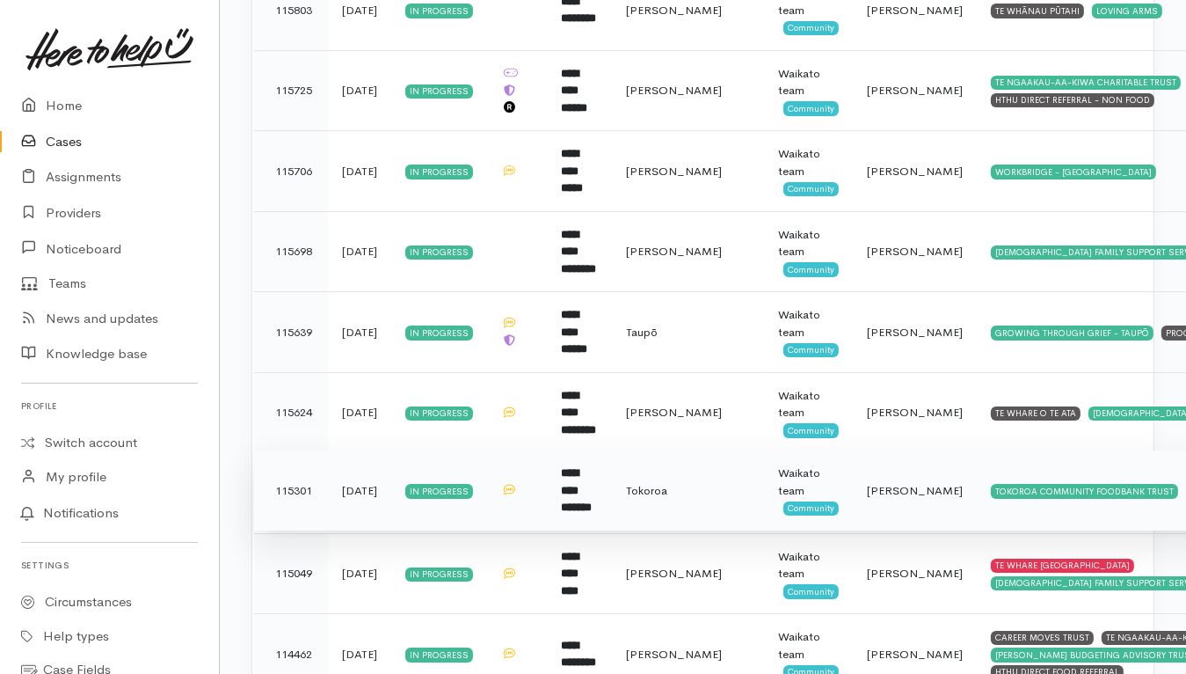
scroll to position [6487, 0]
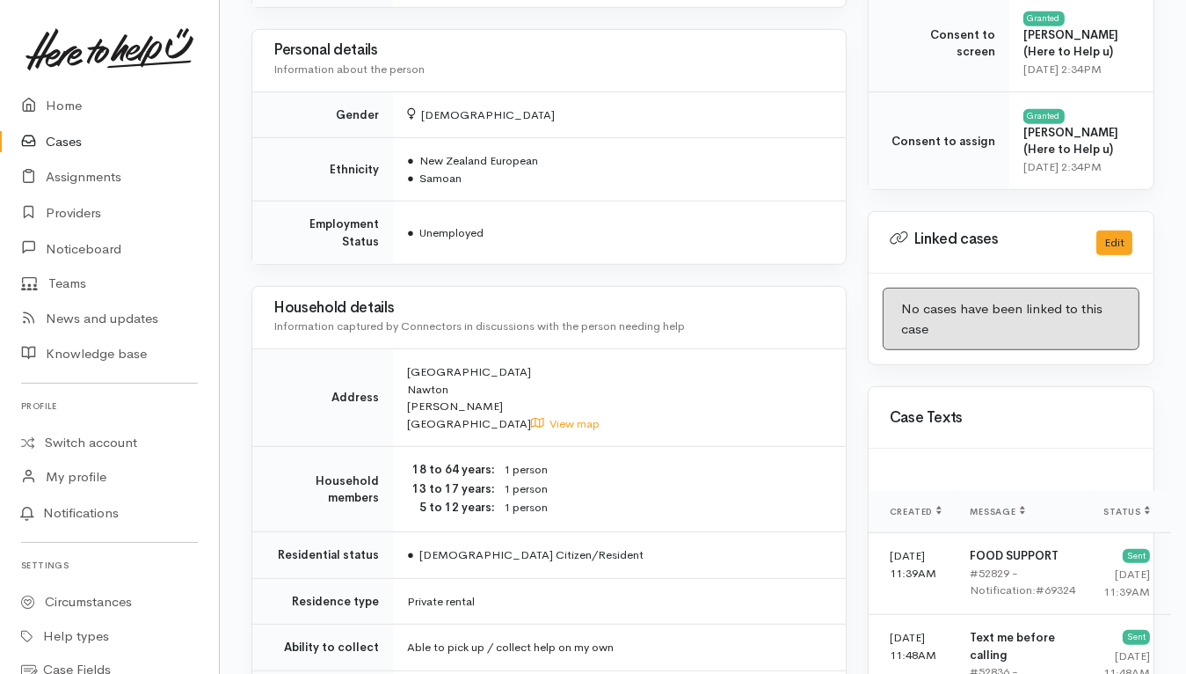
scroll to position [1090, 0]
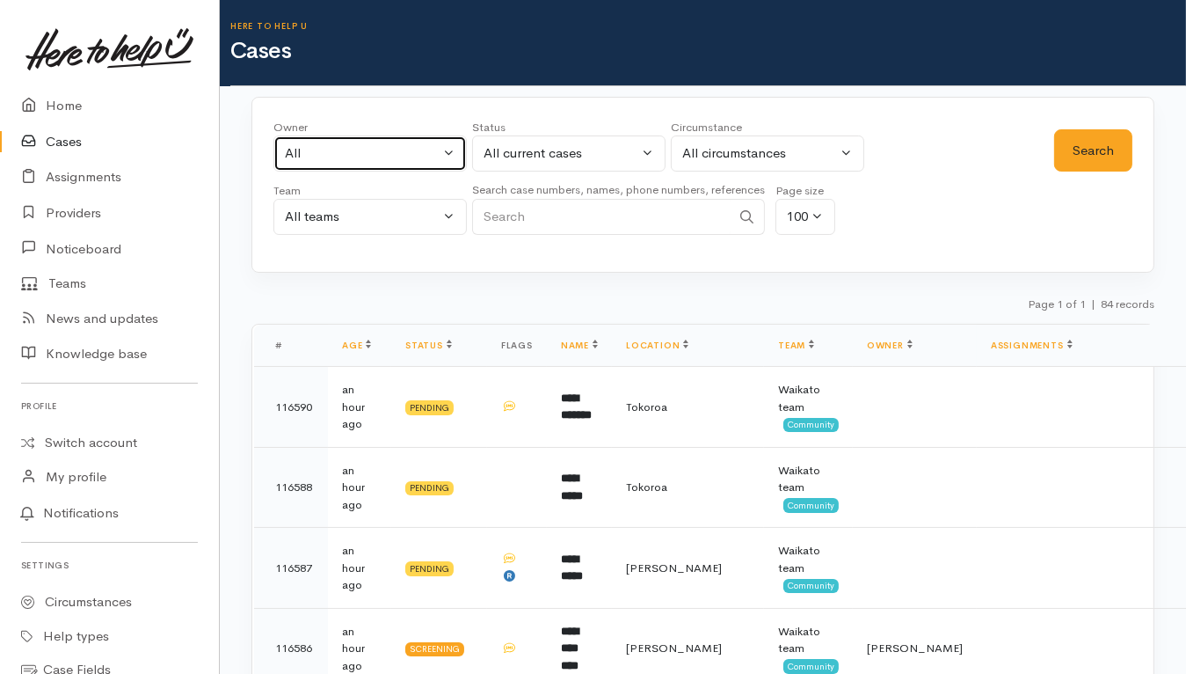
click at [396, 153] on div "All" at bounding box center [362, 153] width 155 height 20
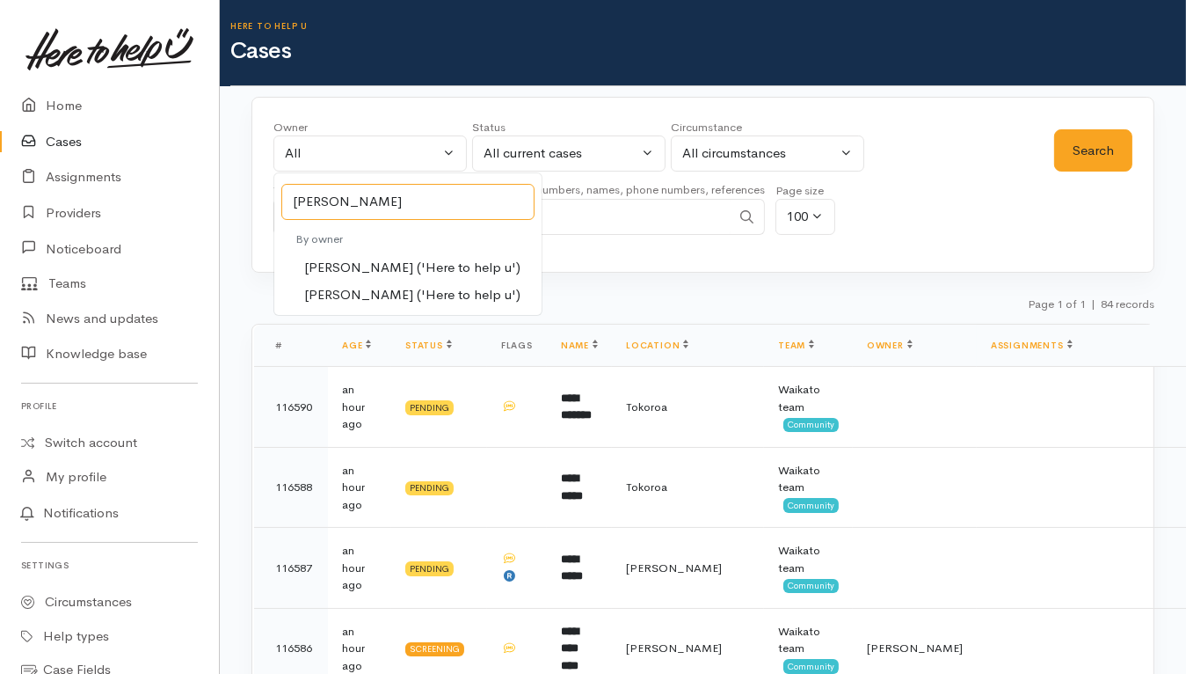
type input "[PERSON_NAME]"
click at [354, 285] on span "[PERSON_NAME] ('Here to help u')" at bounding box center [412, 295] width 216 height 20
select select "2106"
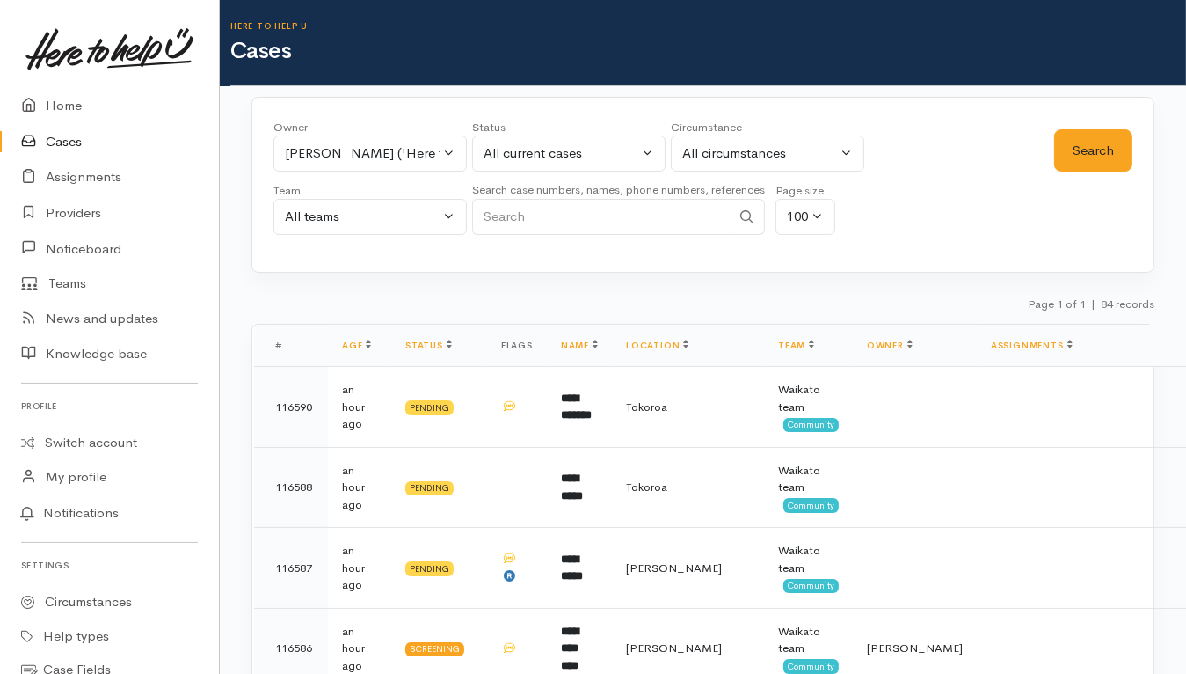
click at [567, 126] on div "Status" at bounding box center [568, 128] width 193 height 18
click at [569, 142] on button "All current cases" at bounding box center [568, 153] width 193 height 36
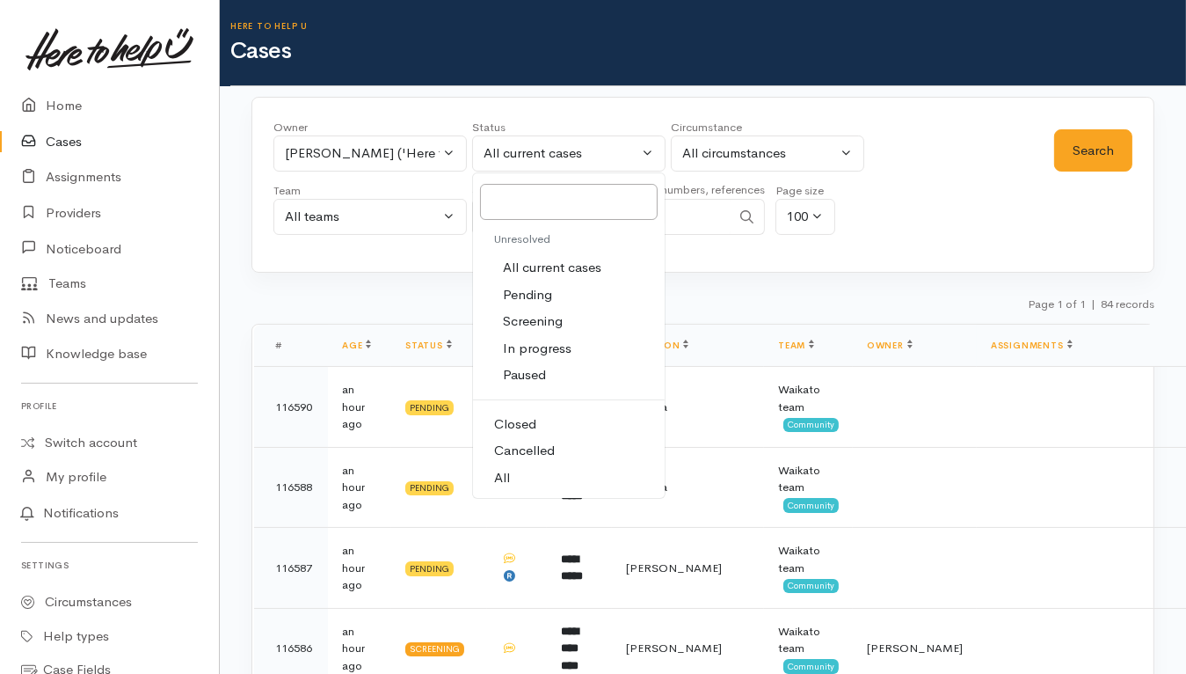
click at [505, 479] on span "All" at bounding box center [502, 478] width 16 height 20
select select "All"
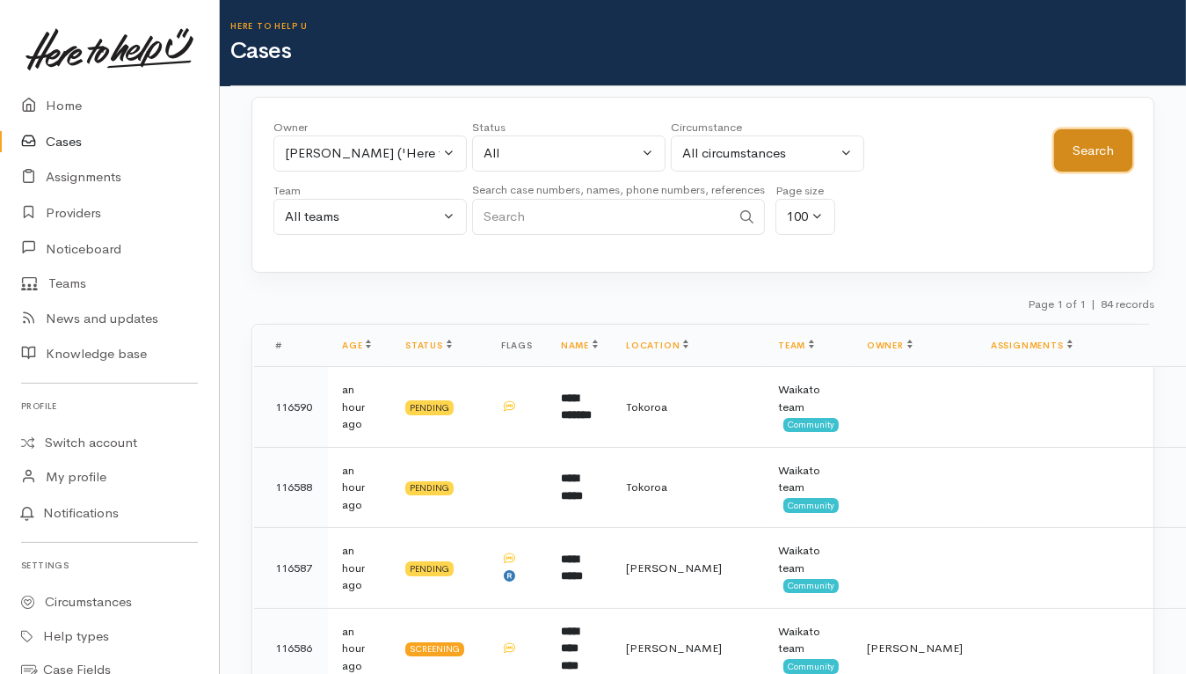
click at [1130, 163] on button "Search" at bounding box center [1093, 150] width 78 height 43
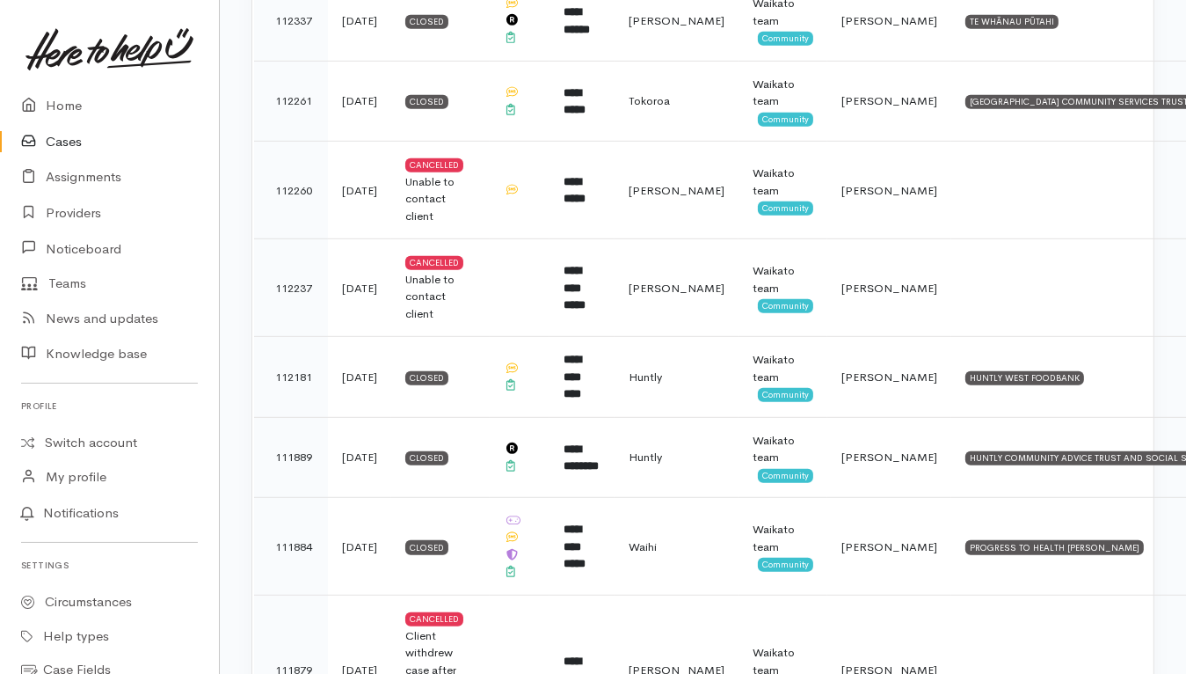
scroll to position [1099, 0]
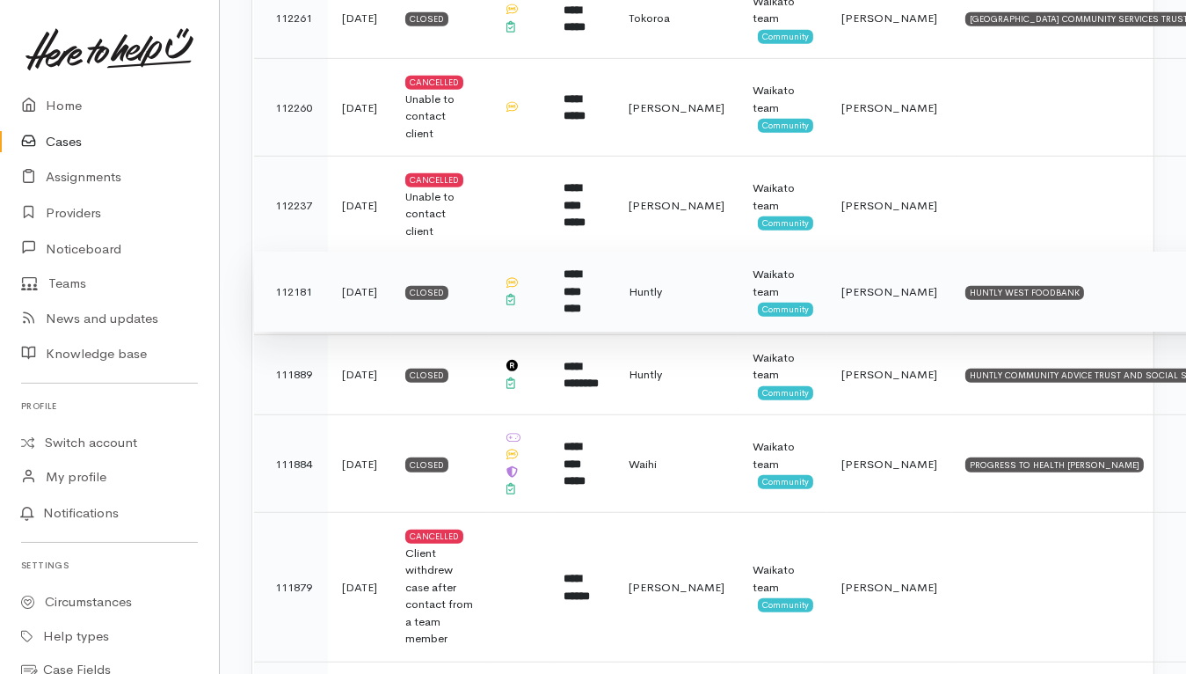
click at [581, 290] on b "**********" at bounding box center [573, 291] width 18 height 46
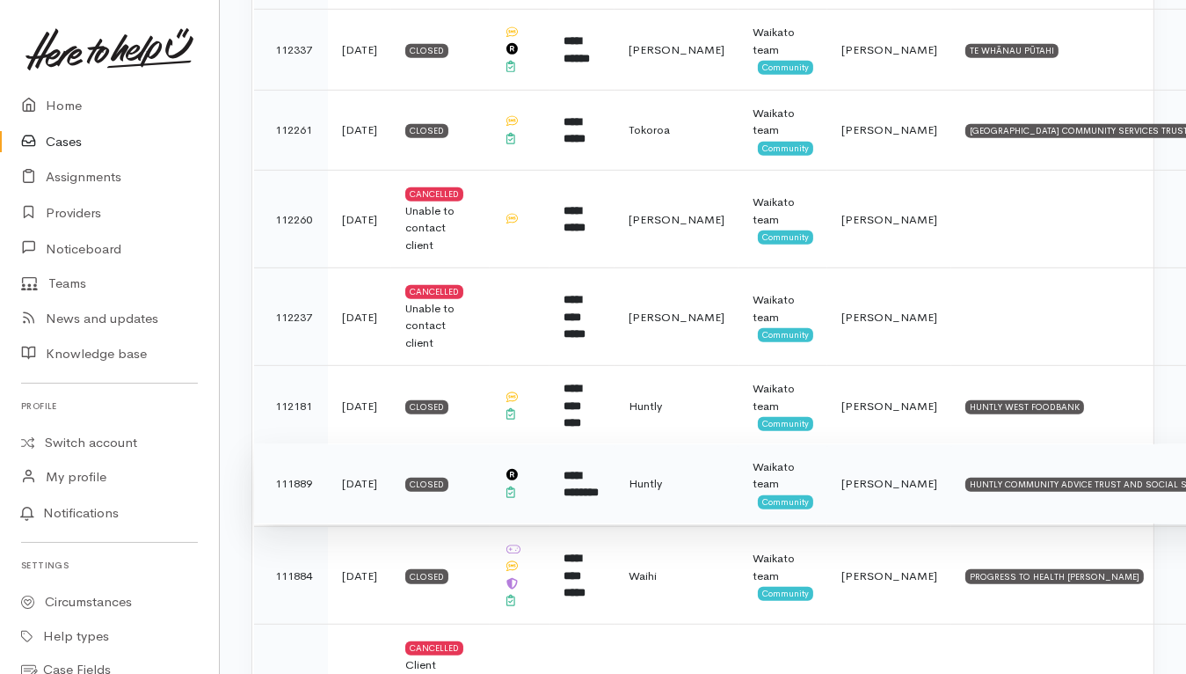
scroll to position [879, 0]
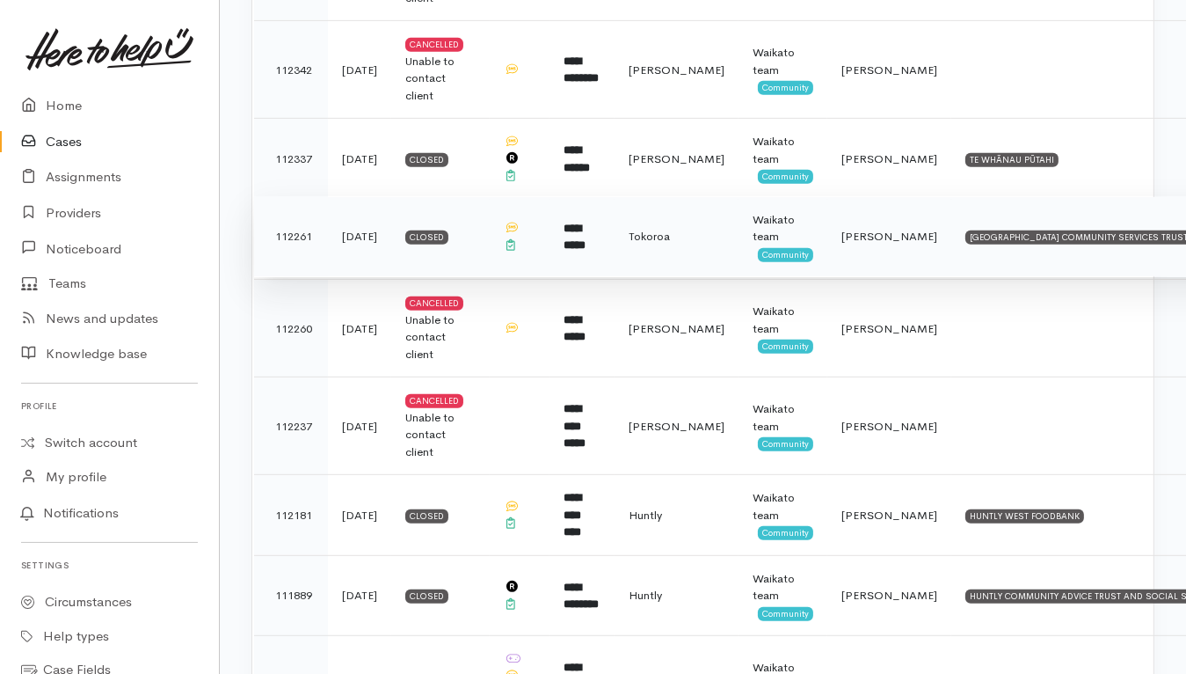
click at [574, 247] on b "**********" at bounding box center [575, 237] width 22 height 29
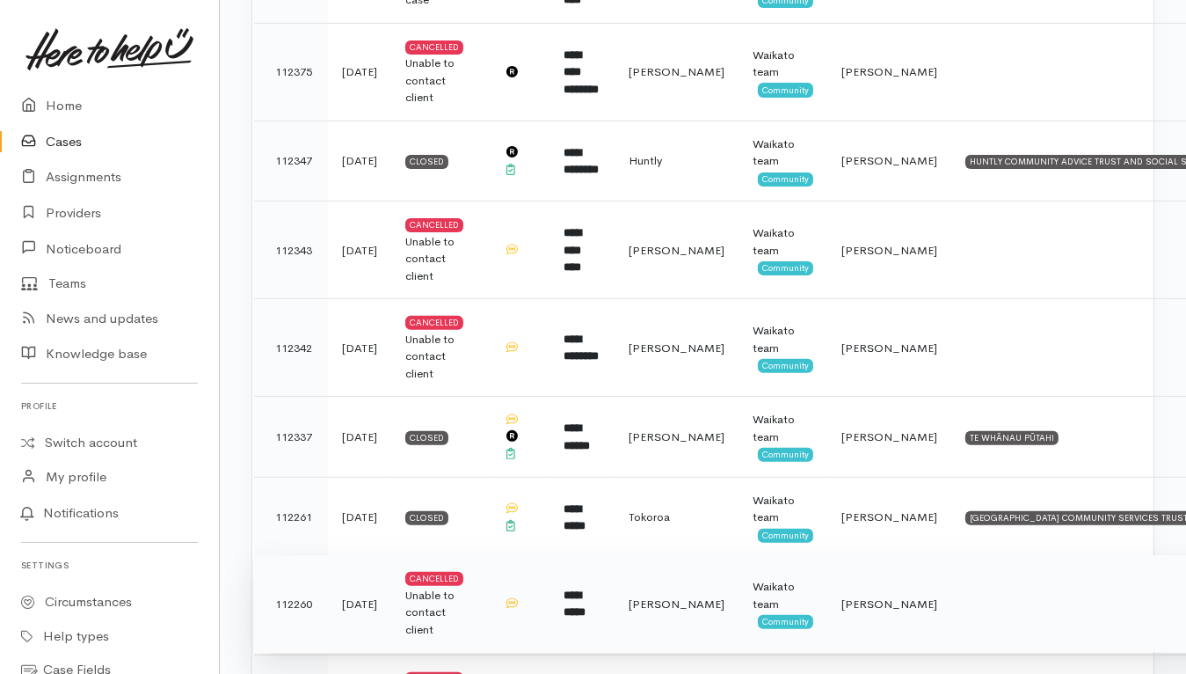
scroll to position [439, 0]
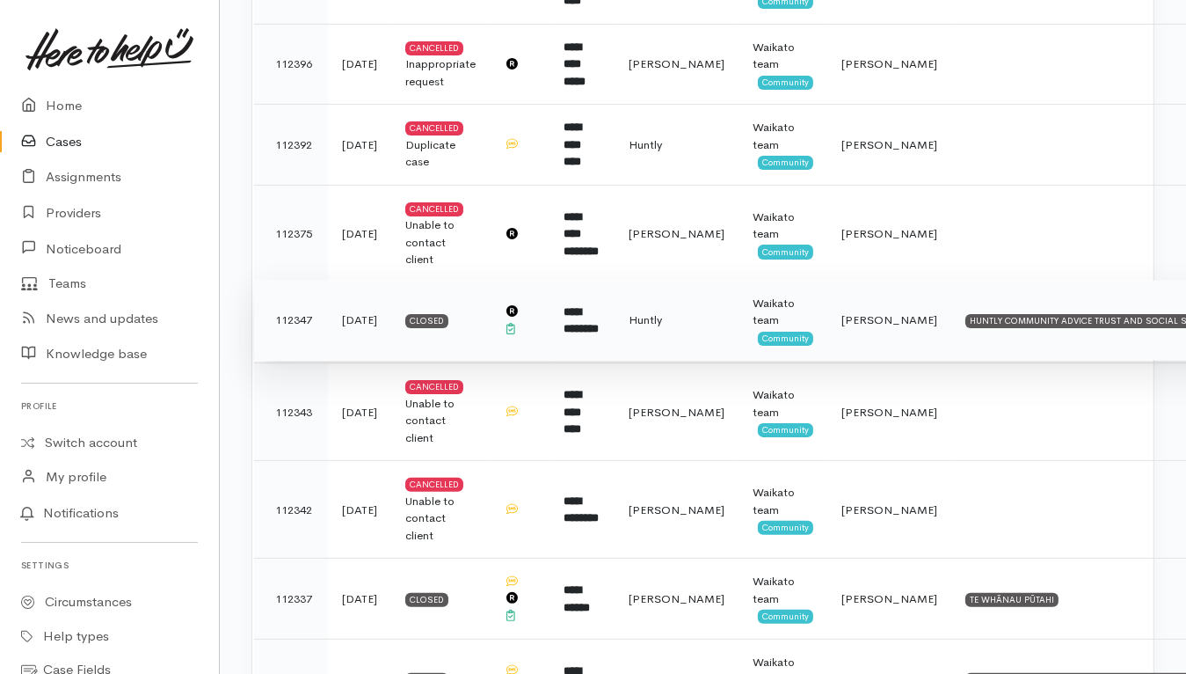
click at [593, 334] on td "**********" at bounding box center [582, 320] width 65 height 81
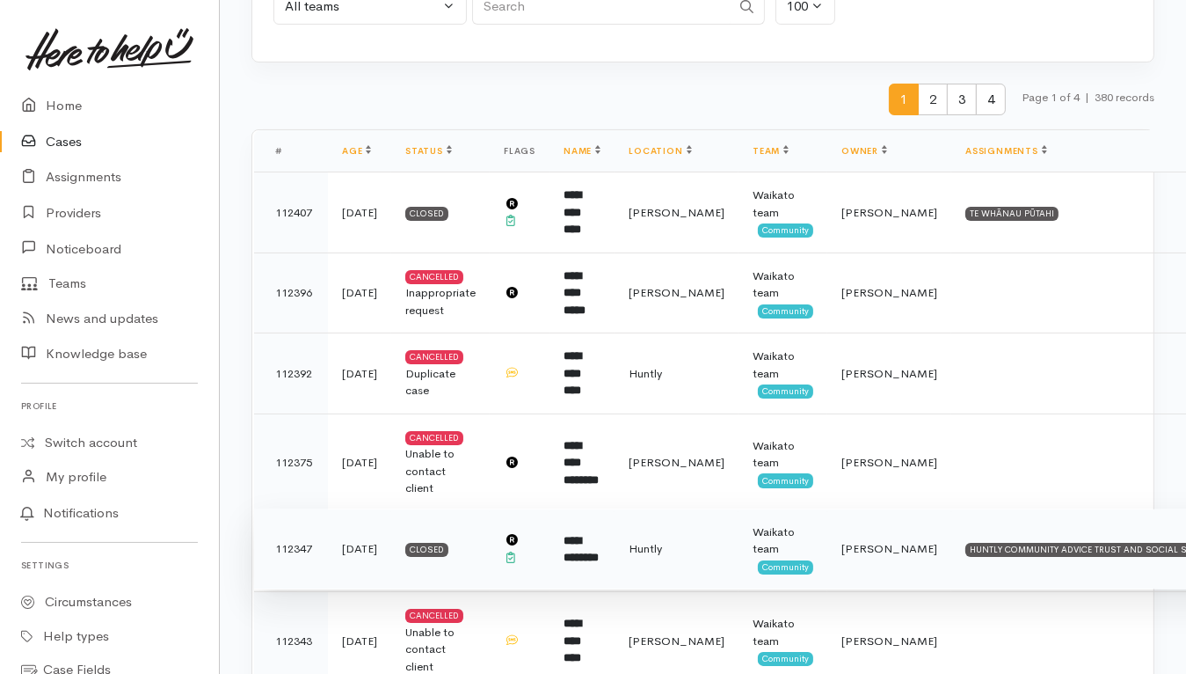
scroll to position [0, 0]
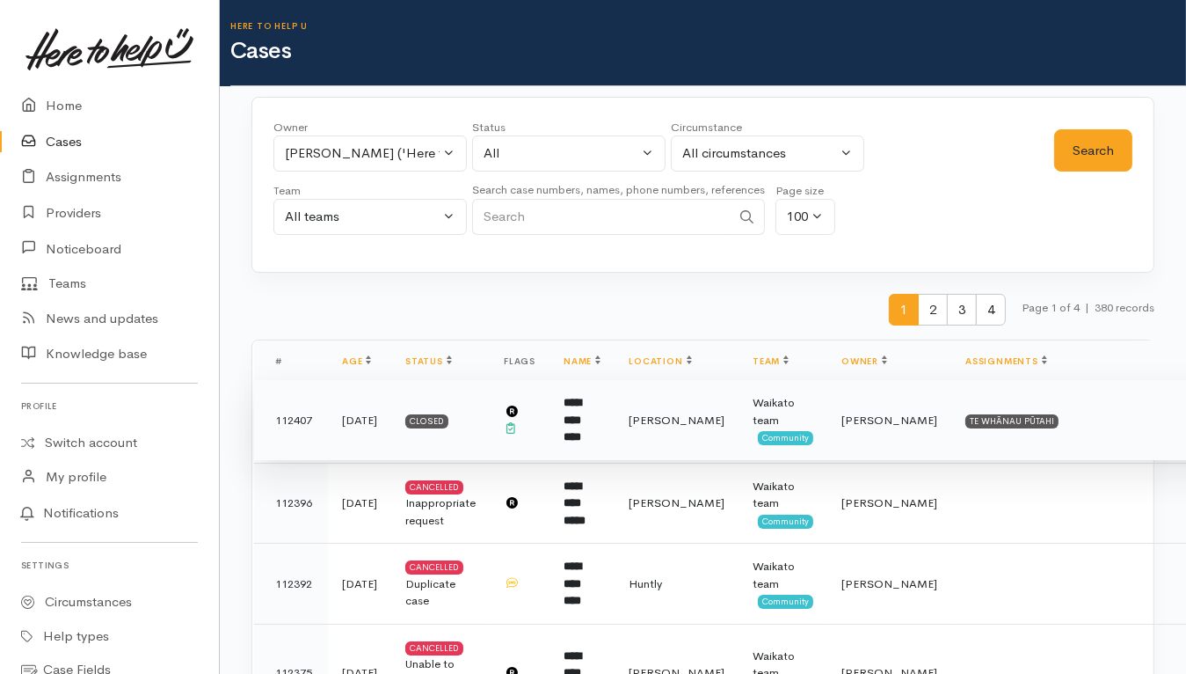
click at [581, 427] on b "**********" at bounding box center [573, 420] width 18 height 46
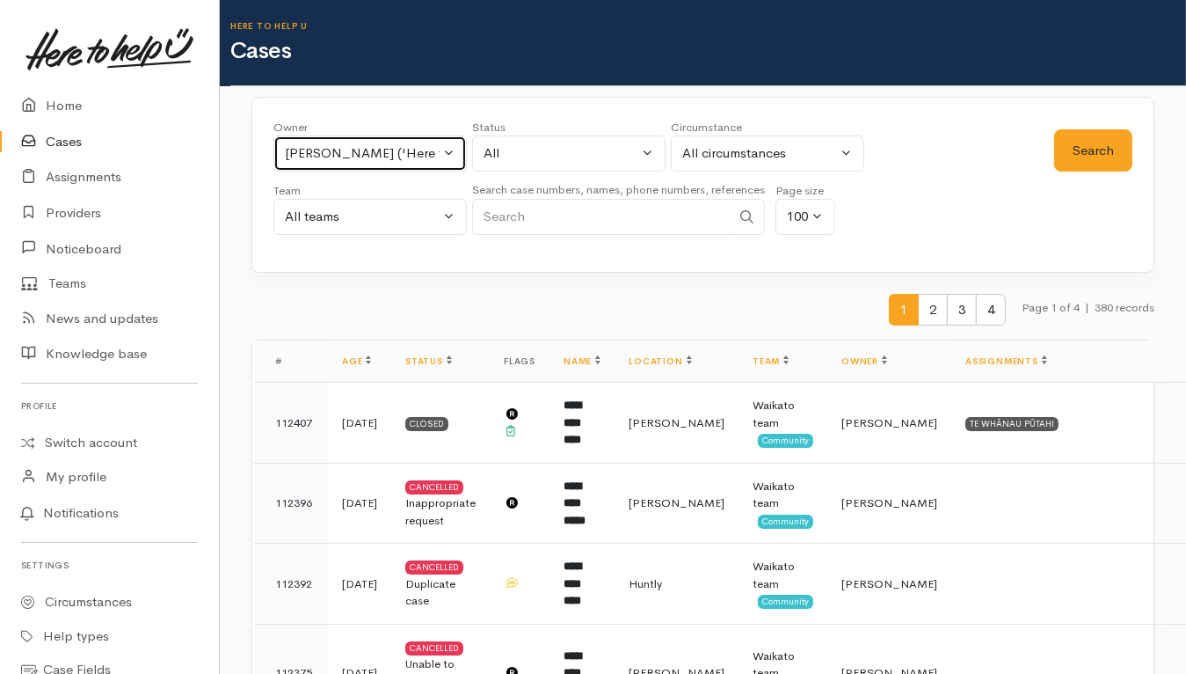
drag, startPoint x: 314, startPoint y: 153, endPoint x: 323, endPoint y: 152, distance: 8.8
click at [314, 153] on div "Sarah Guinness ('Here to help u')" at bounding box center [362, 153] width 155 height 20
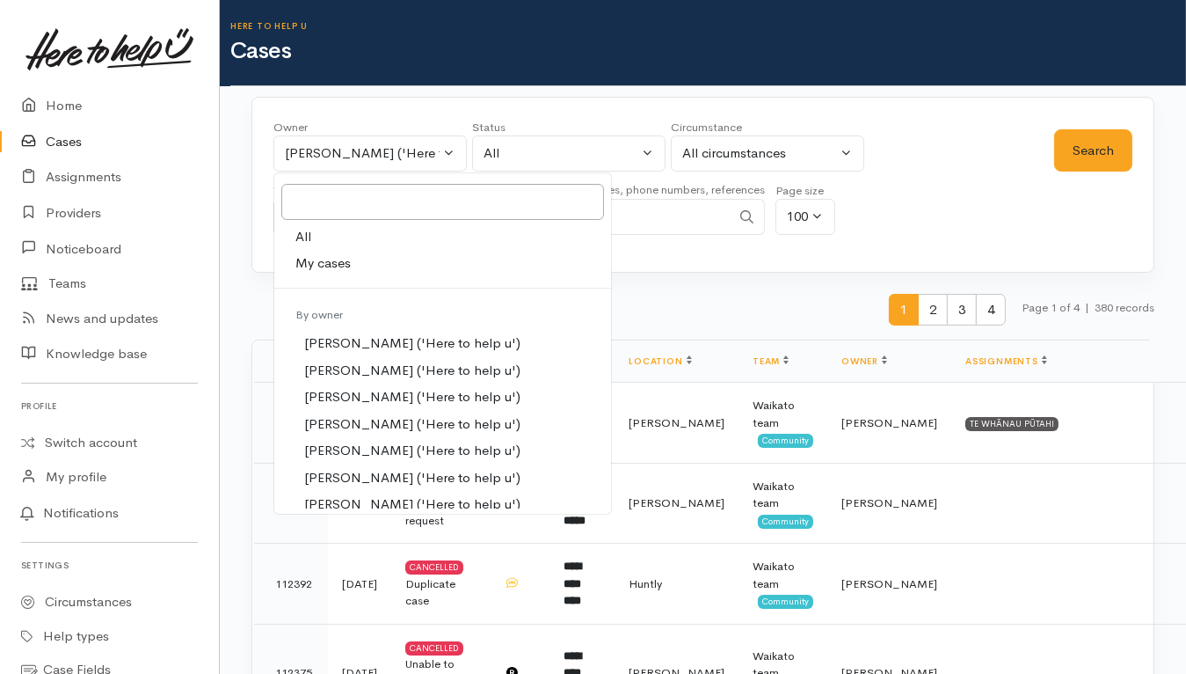
click at [316, 238] on link "All" at bounding box center [442, 236] width 337 height 27
select select "-1"
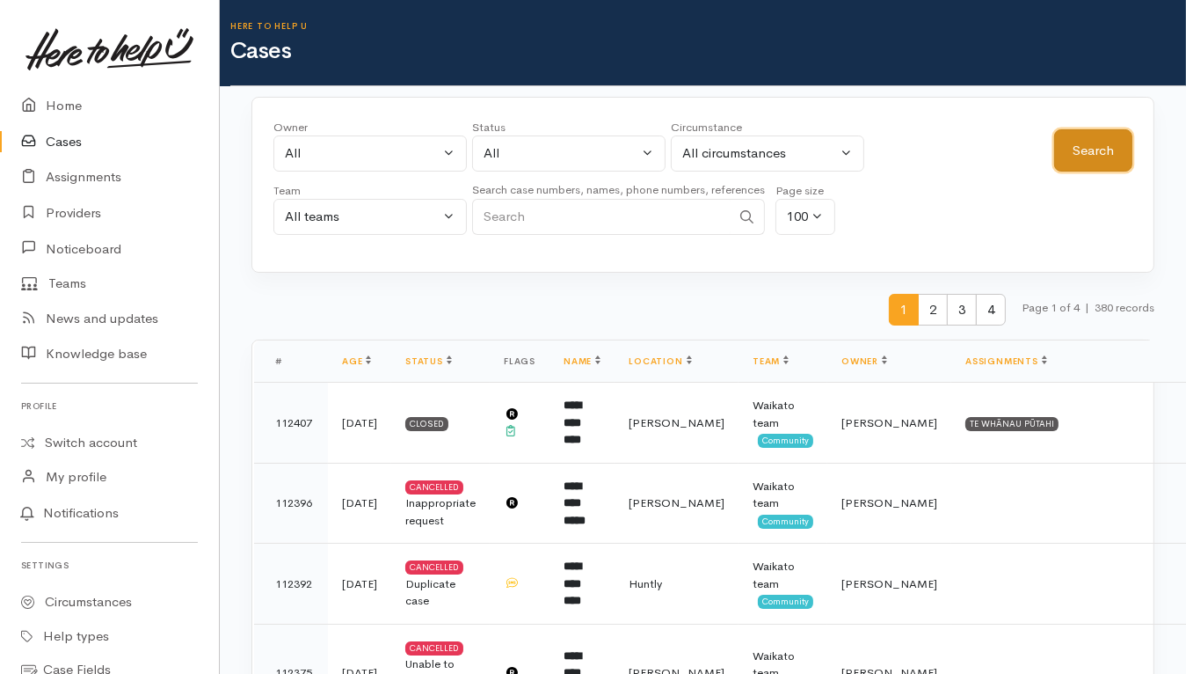
click at [1112, 156] on button "Search" at bounding box center [1093, 150] width 78 height 43
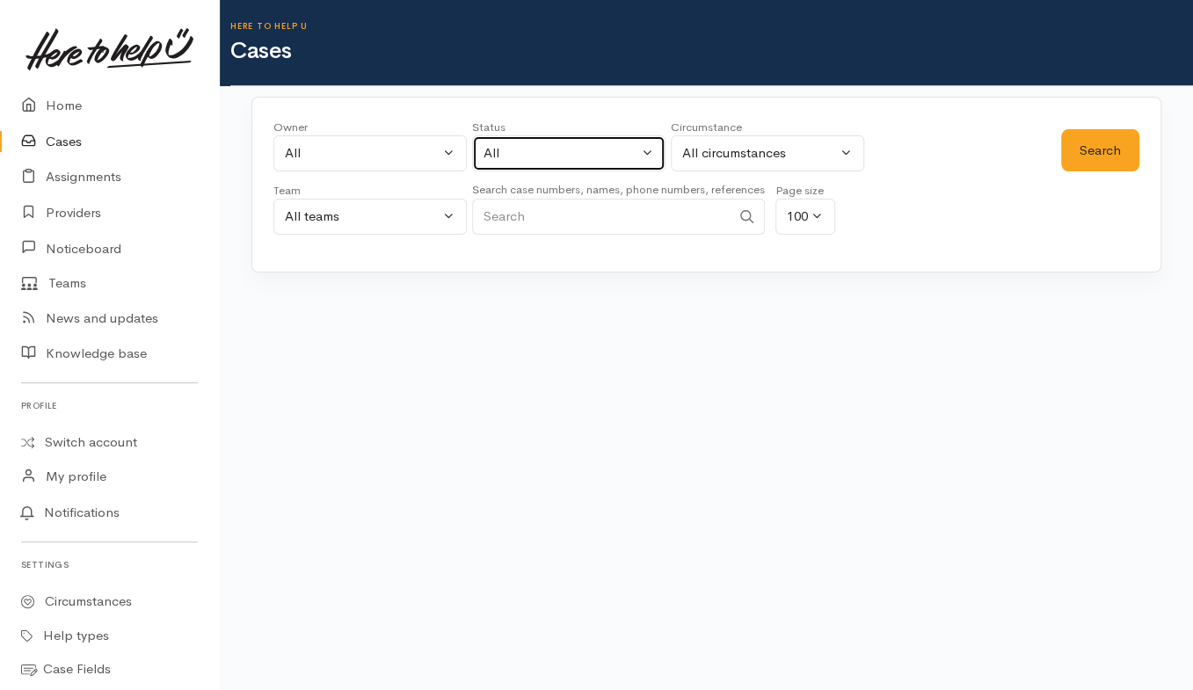
click at [565, 151] on div "All" at bounding box center [561, 153] width 155 height 20
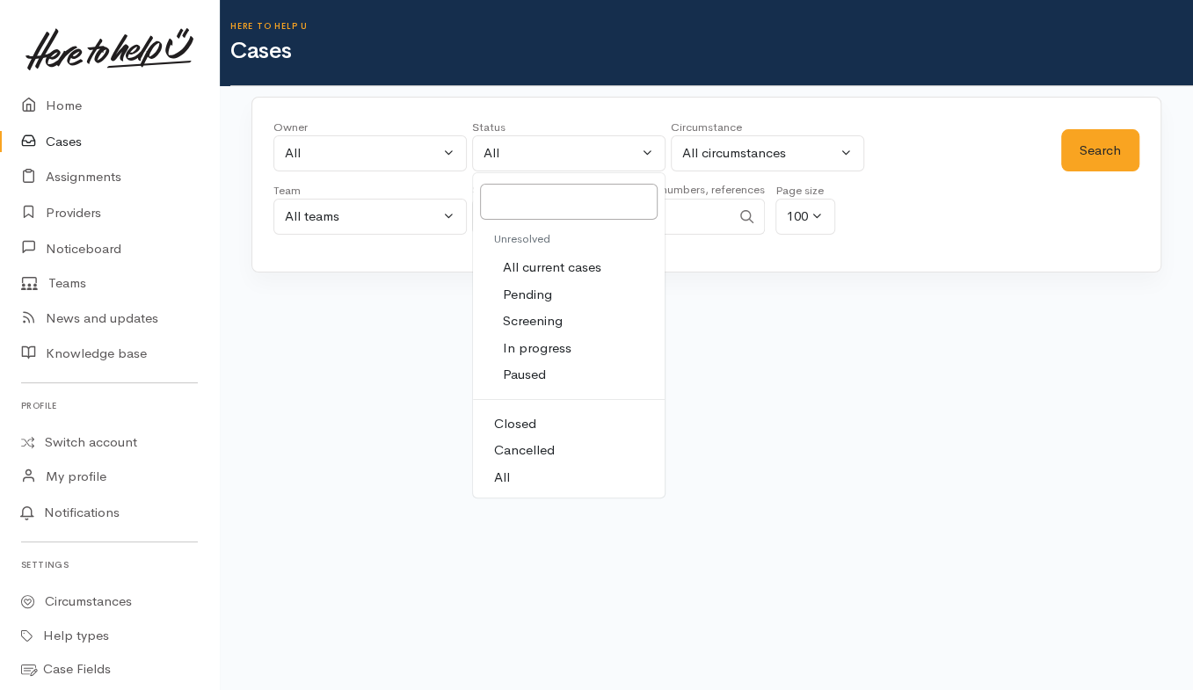
click at [529, 265] on span "All current cases" at bounding box center [552, 268] width 98 height 20
select select "Unresolved"
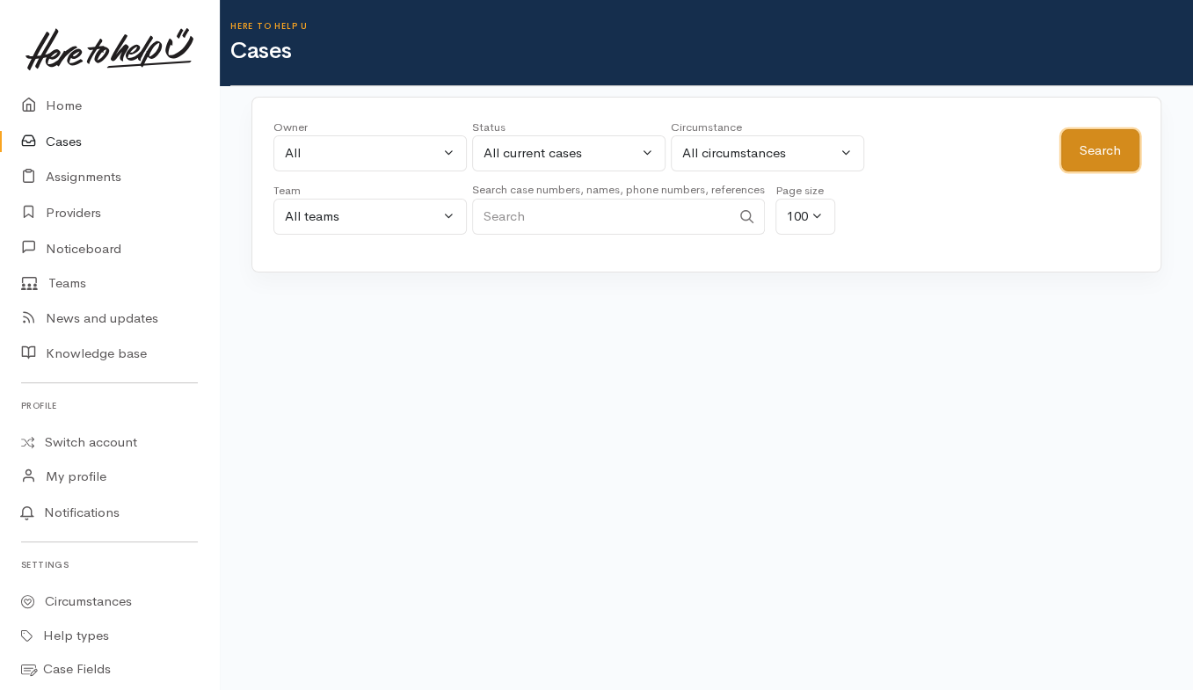
click at [1111, 150] on button "Search" at bounding box center [1101, 150] width 78 height 43
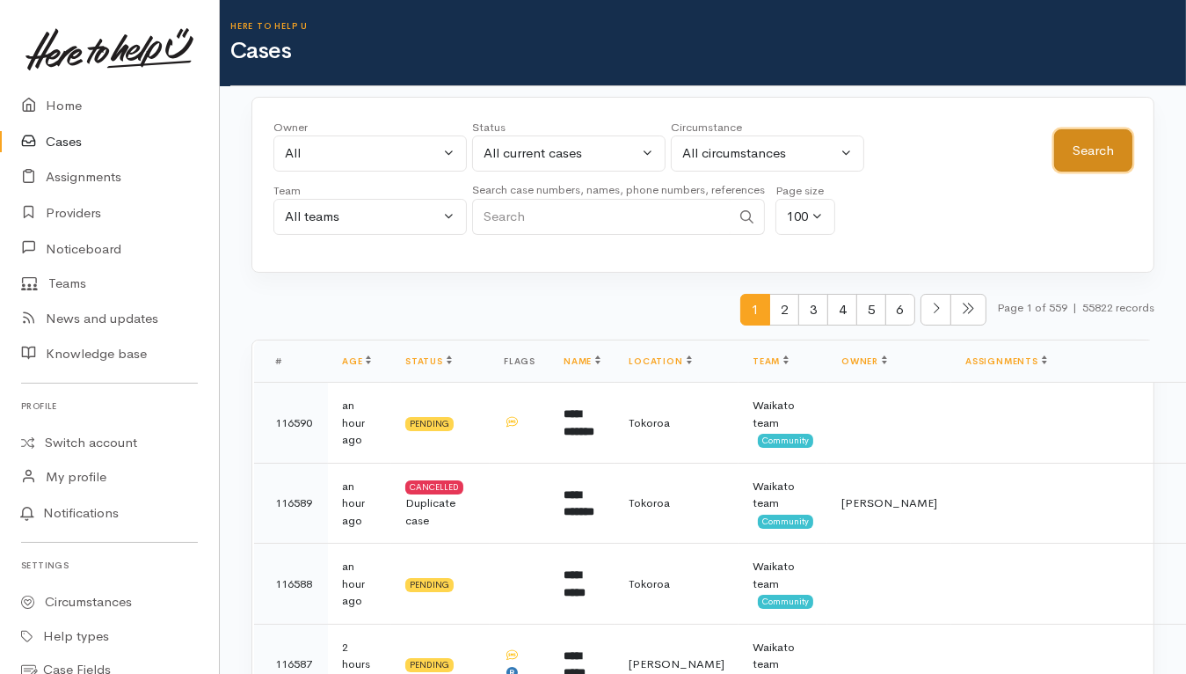
click at [1088, 132] on button "Search" at bounding box center [1093, 150] width 78 height 43
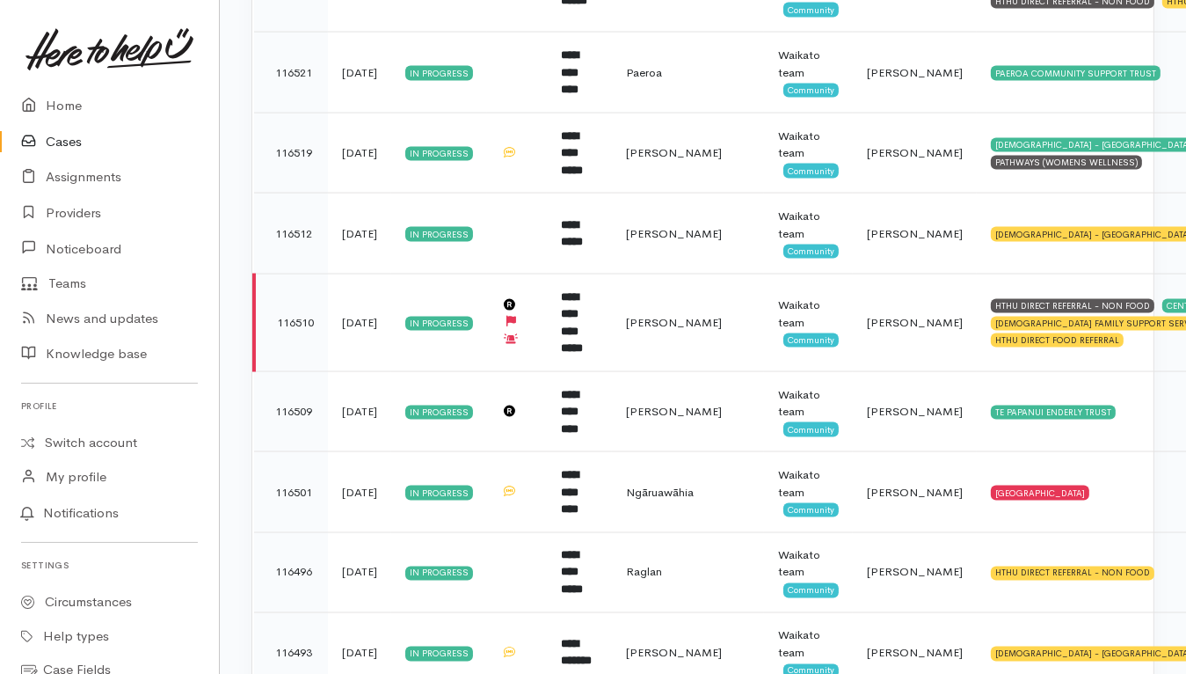
scroll to position [3187, 0]
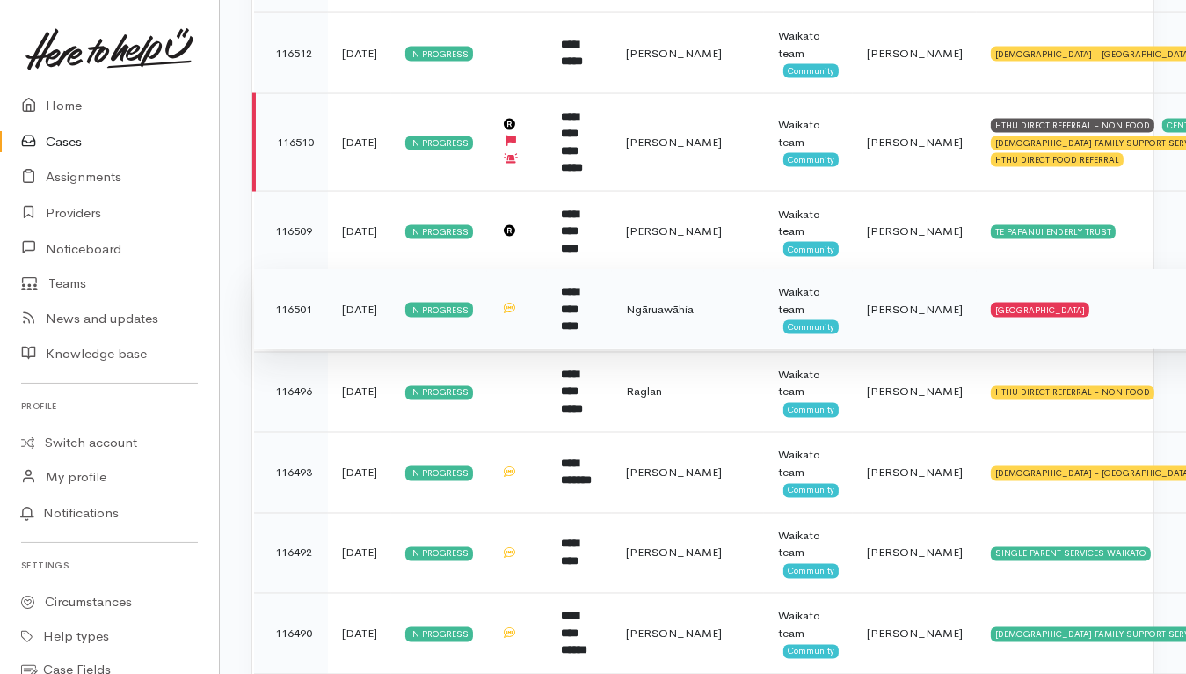
click at [1139, 277] on td "NGARUAWAHIA COMMUNITY HOUSE" at bounding box center [1160, 309] width 366 height 81
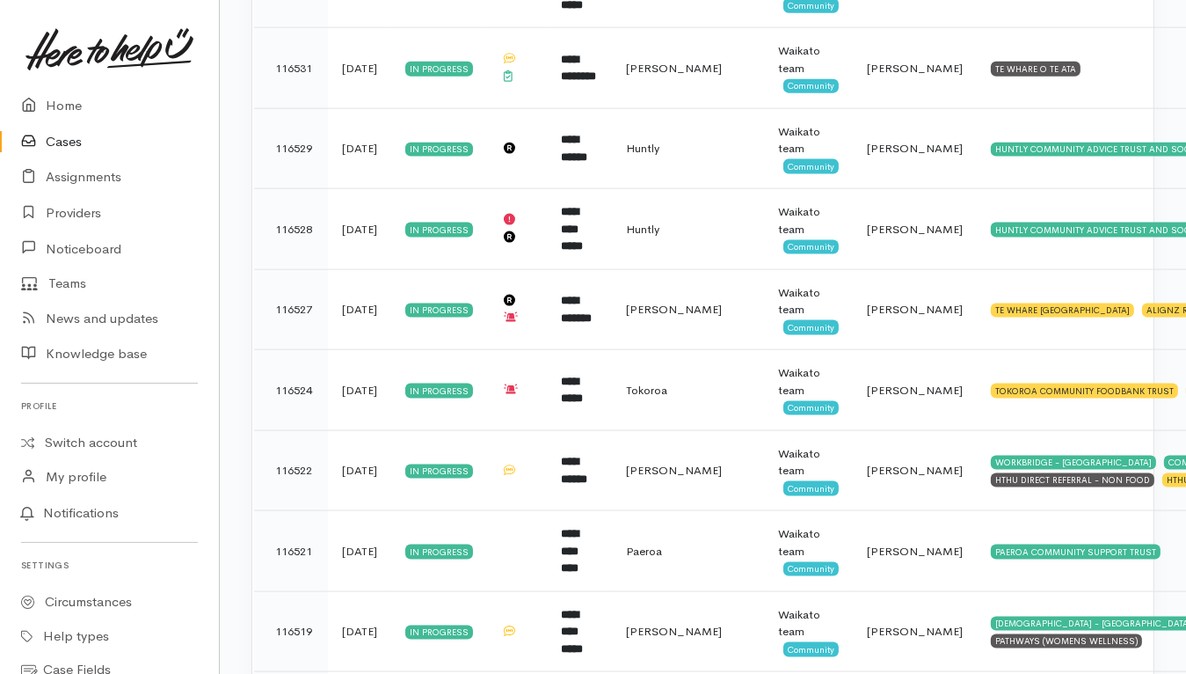
scroll to position [2199, 0]
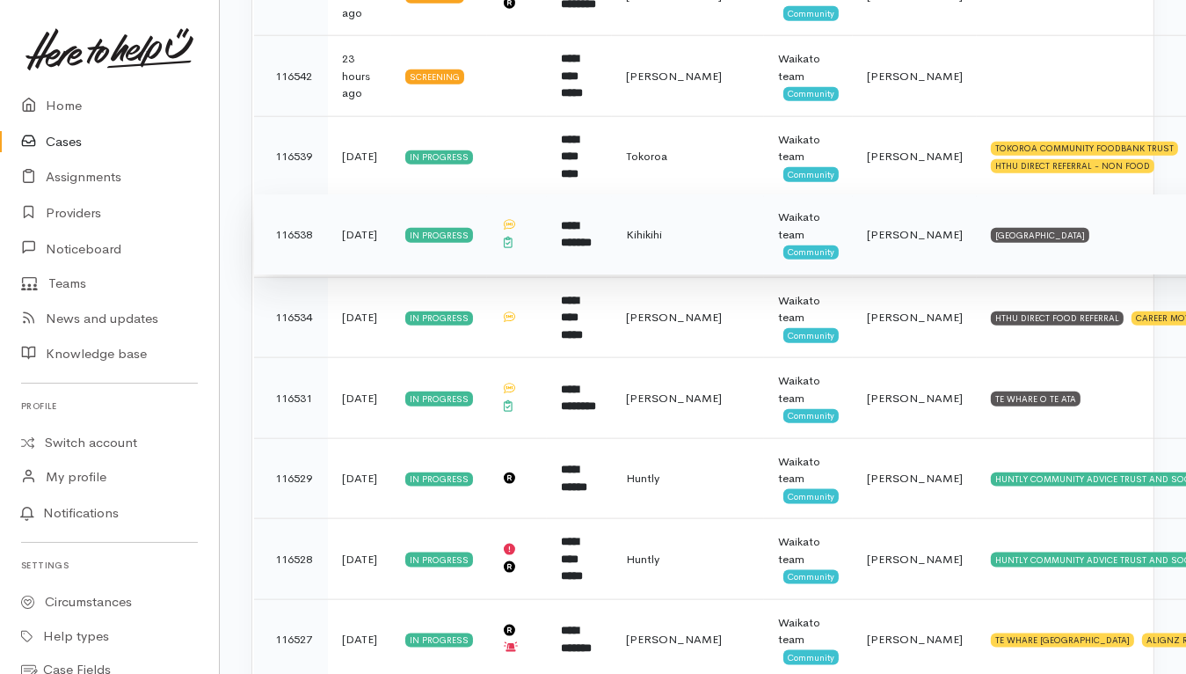
click at [612, 225] on td "**********" at bounding box center [579, 234] width 65 height 81
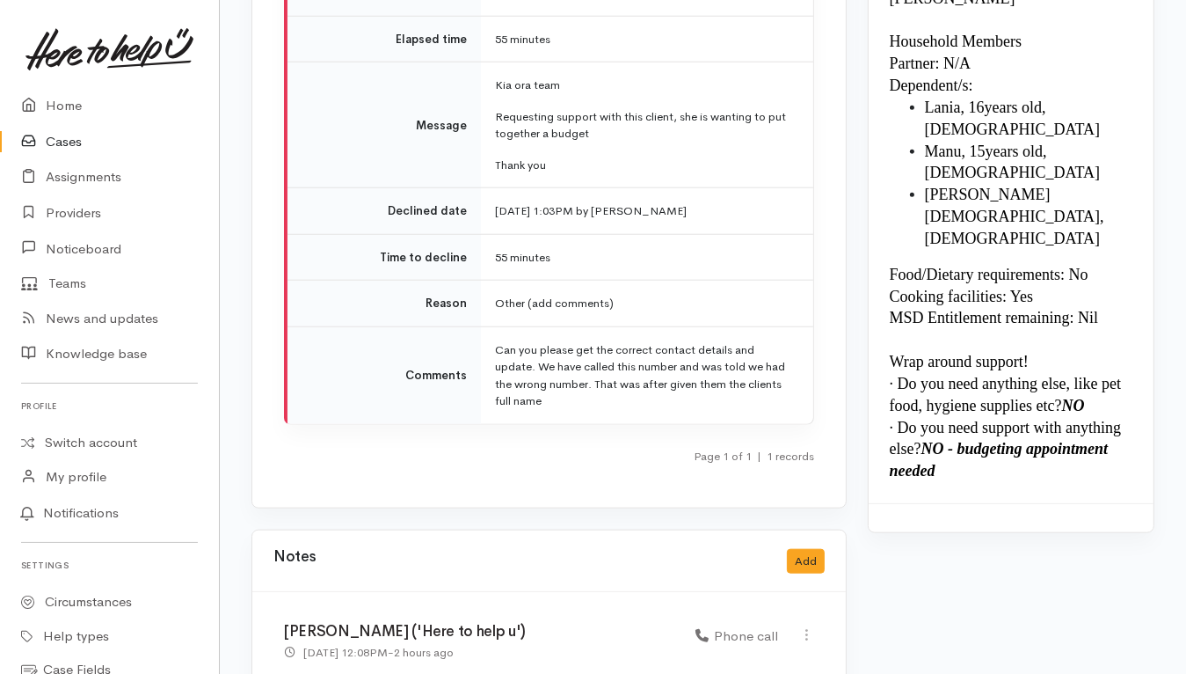
scroll to position [1869, 0]
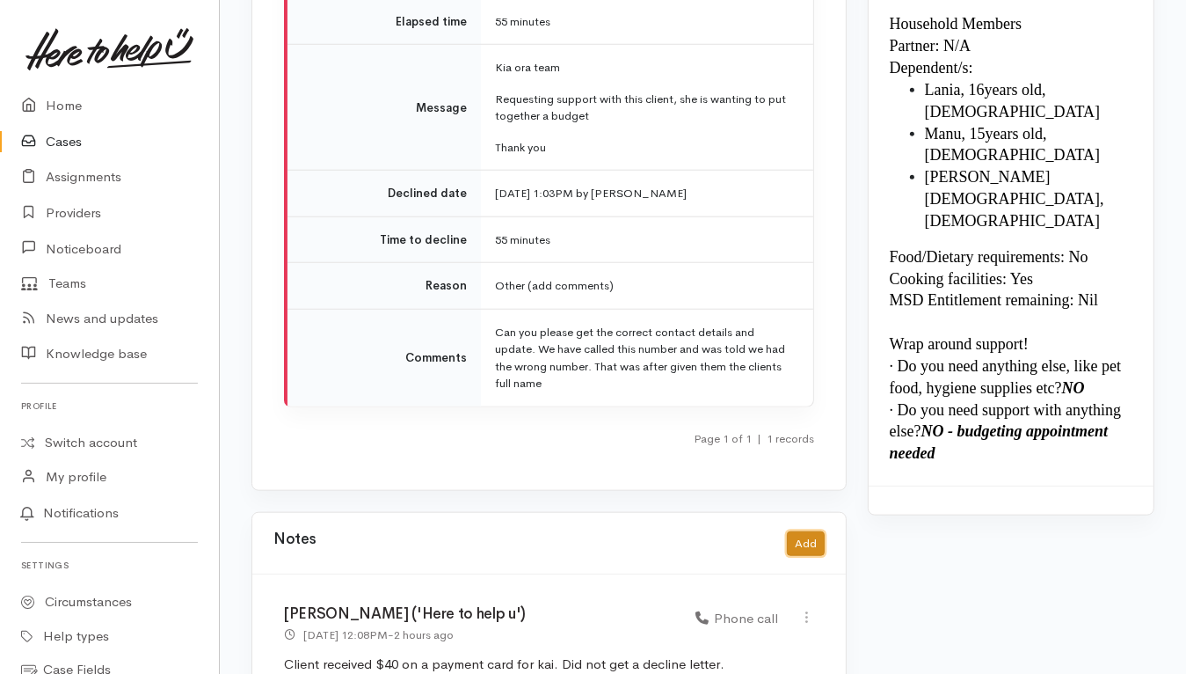
click at [802, 531] on button "Add" at bounding box center [806, 544] width 38 height 26
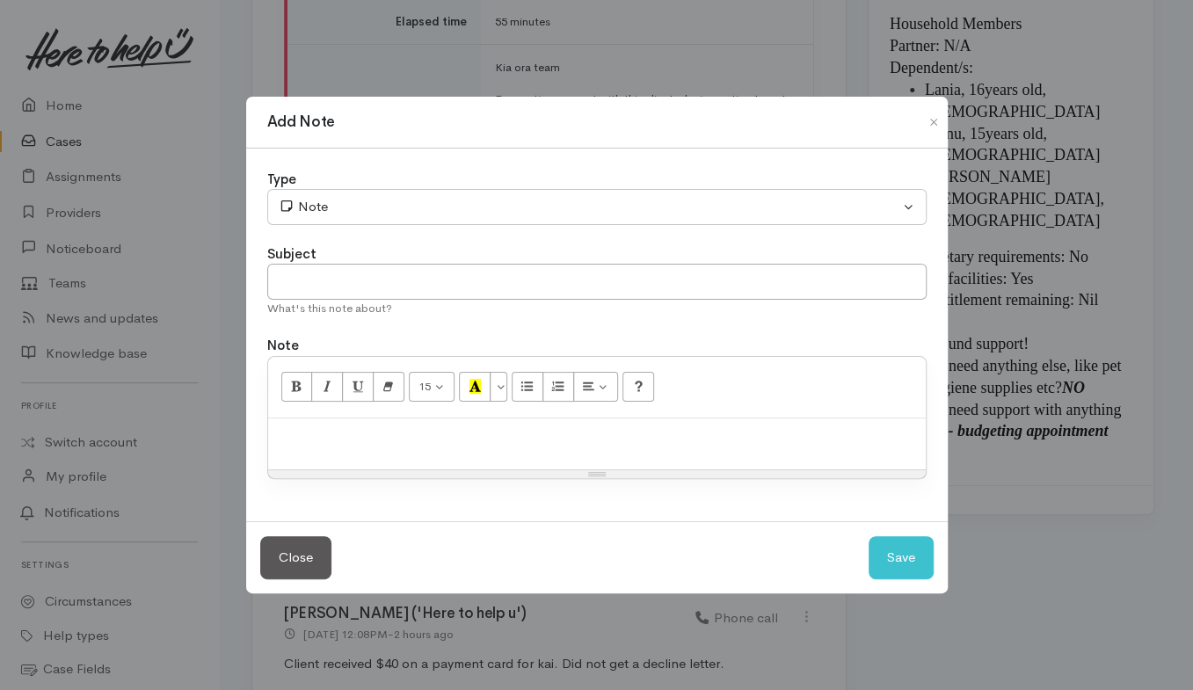
click at [646, 445] on p at bounding box center [597, 437] width 640 height 20
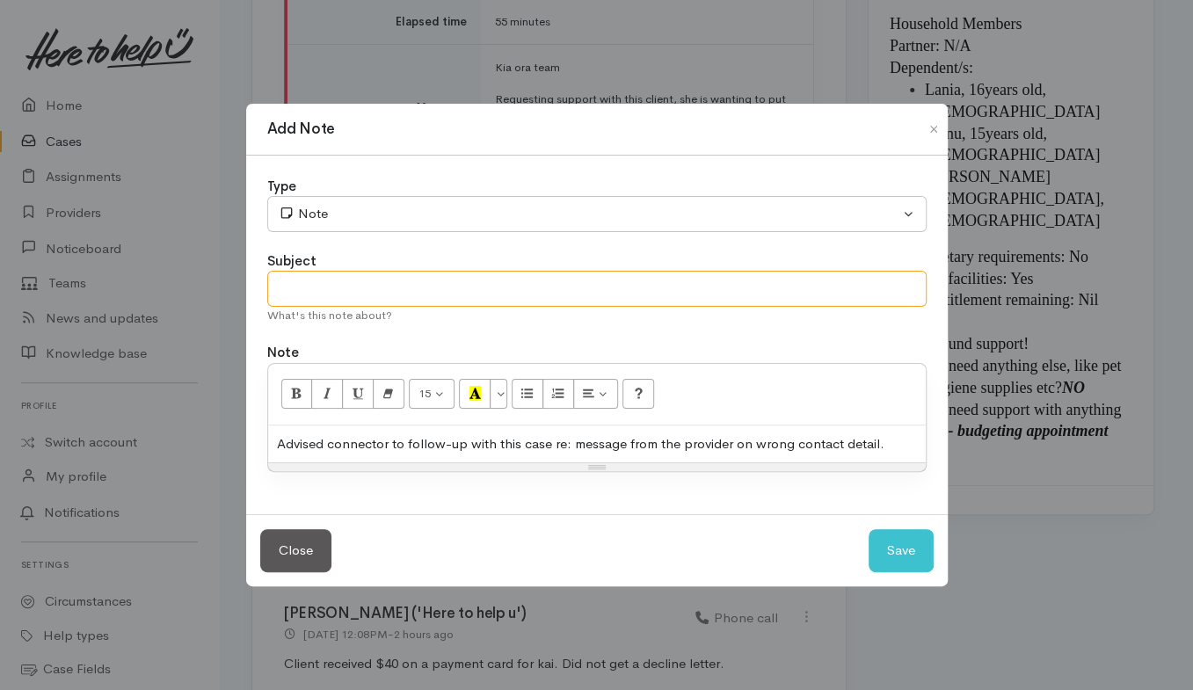
click at [766, 295] on input "text" at bounding box center [597, 289] width 660 height 36
type input "Follow-up"
click at [907, 541] on button "Save" at bounding box center [901, 550] width 65 height 43
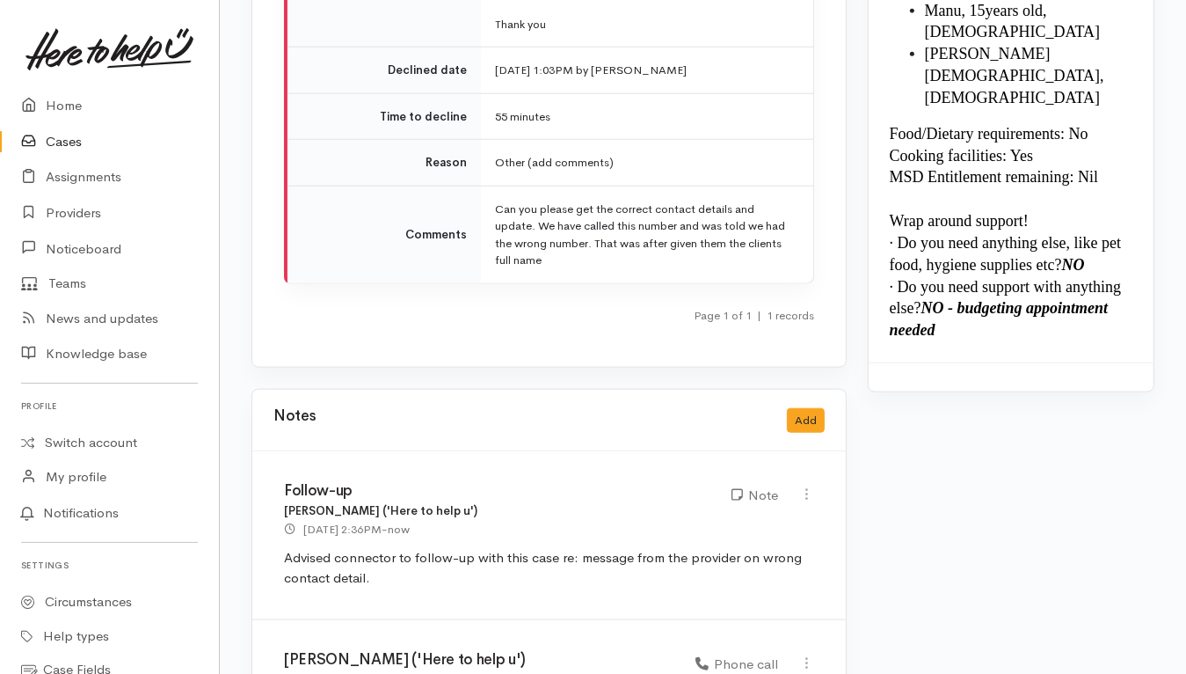
scroll to position [2089, 0]
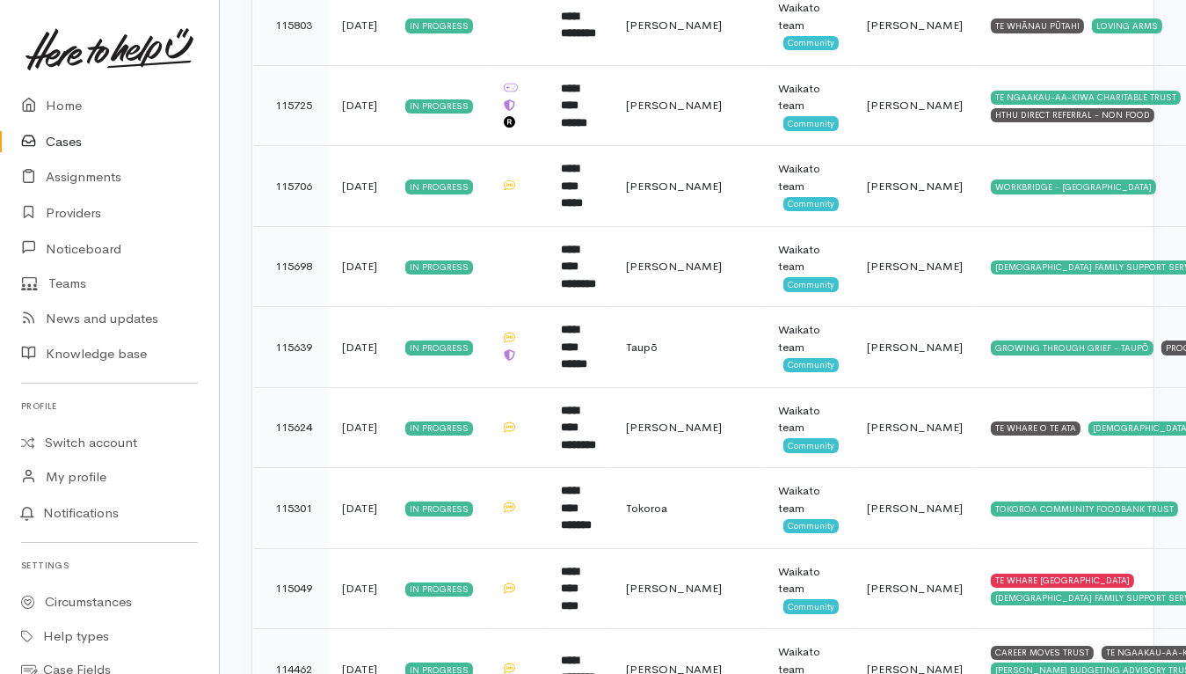
scroll to position [6487, 0]
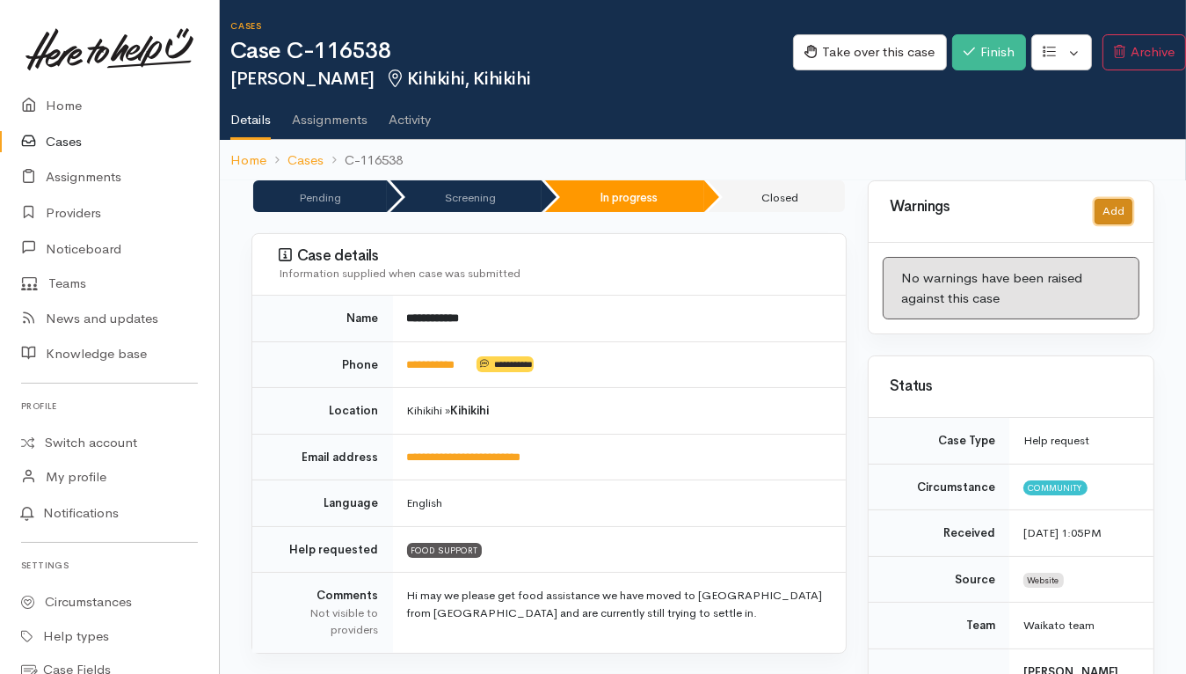
click at [946, 206] on button "Add" at bounding box center [1114, 212] width 38 height 26
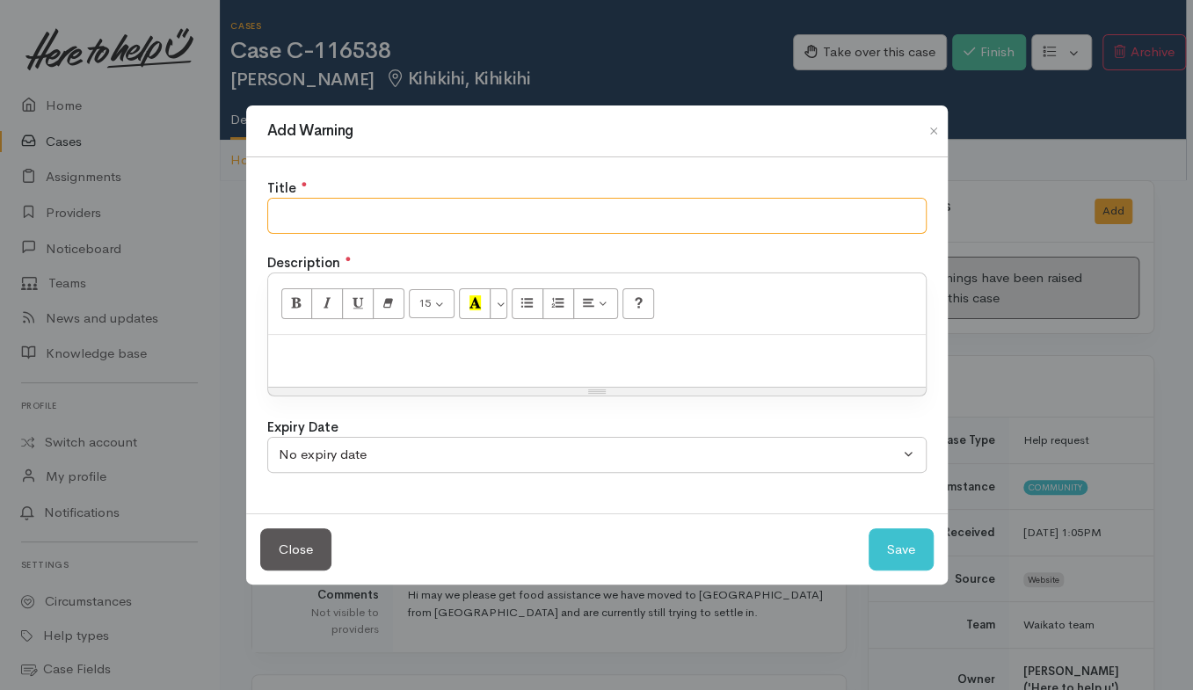
click at [767, 223] on input "text" at bounding box center [597, 216] width 660 height 36
type input "Advised to engage with budgeting"
click at [796, 360] on p at bounding box center [597, 354] width 640 height 20
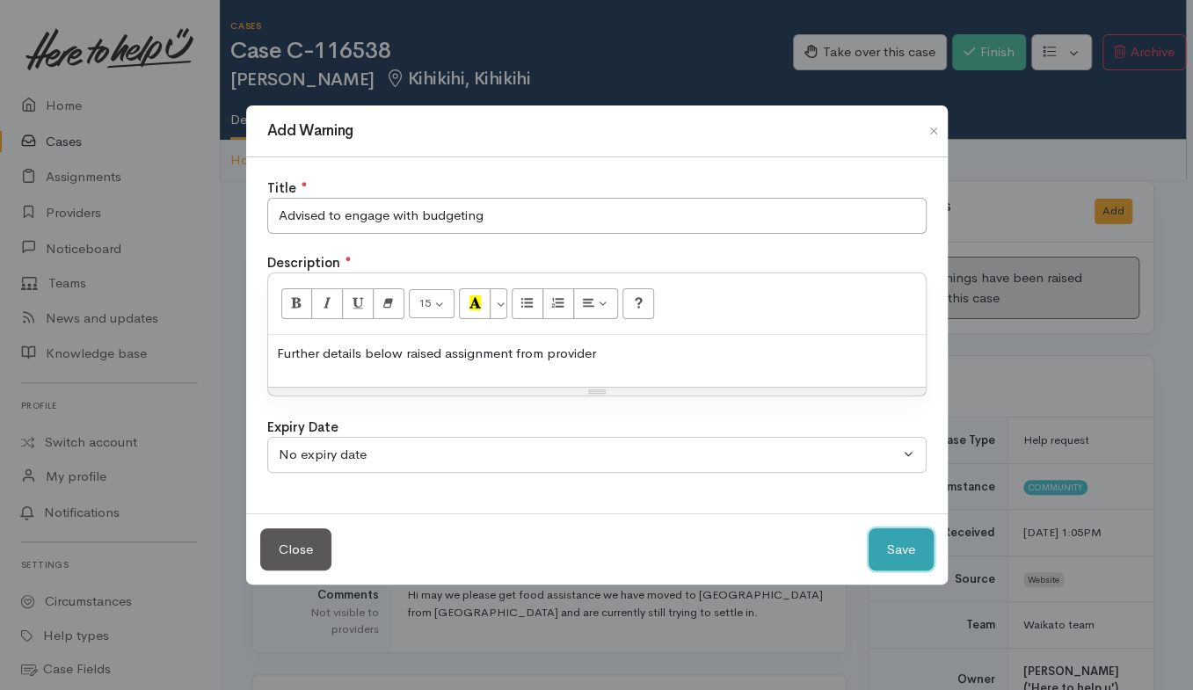
click at [922, 538] on button "Save" at bounding box center [901, 550] width 65 height 43
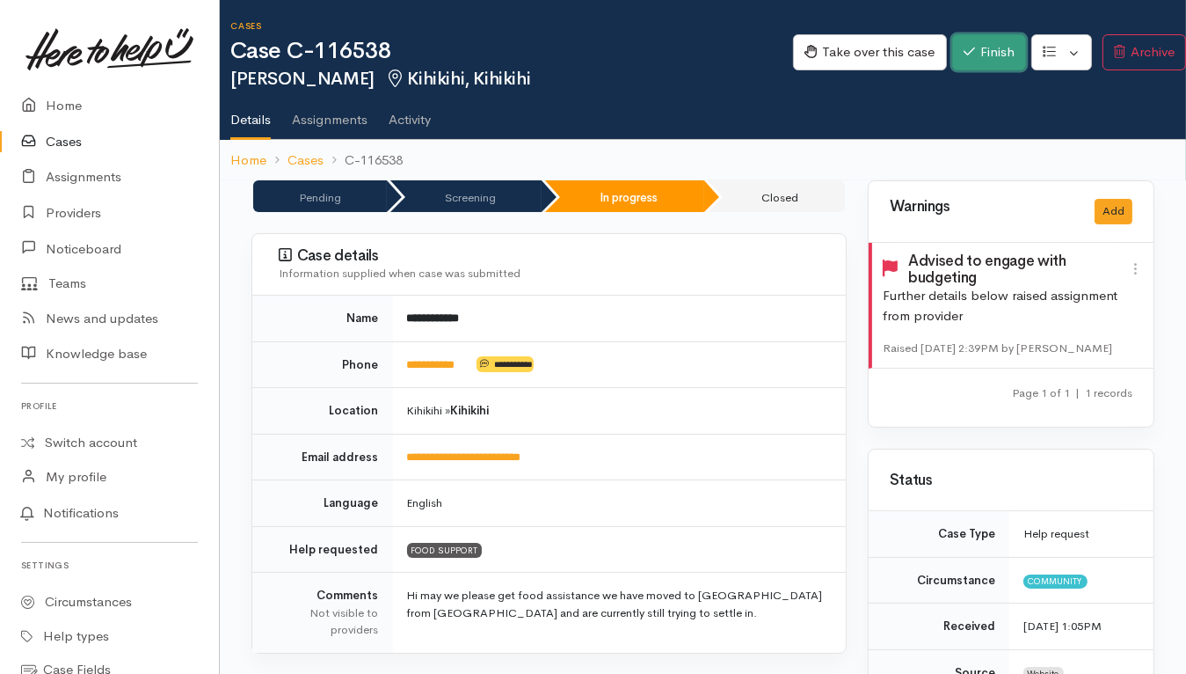
click at [946, 65] on button "Finish" at bounding box center [989, 52] width 74 height 36
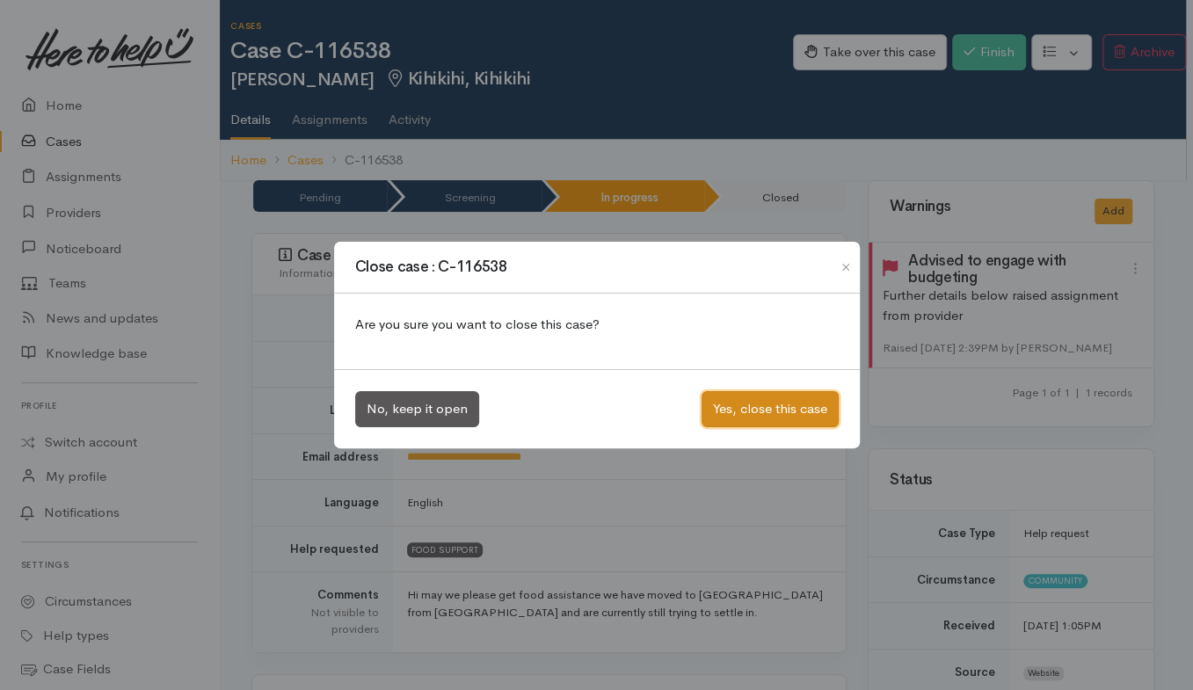
click at [747, 412] on button "Yes, close this case" at bounding box center [770, 409] width 137 height 36
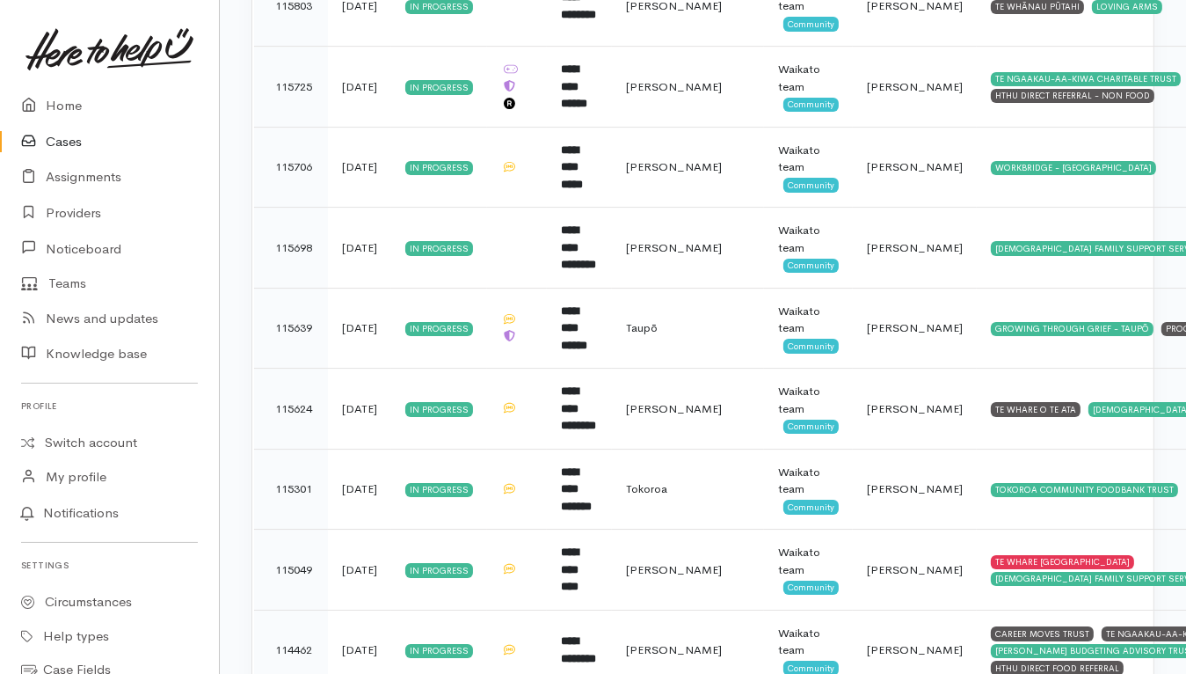
scroll to position [6406, 0]
